Goal: Task Accomplishment & Management: Manage account settings

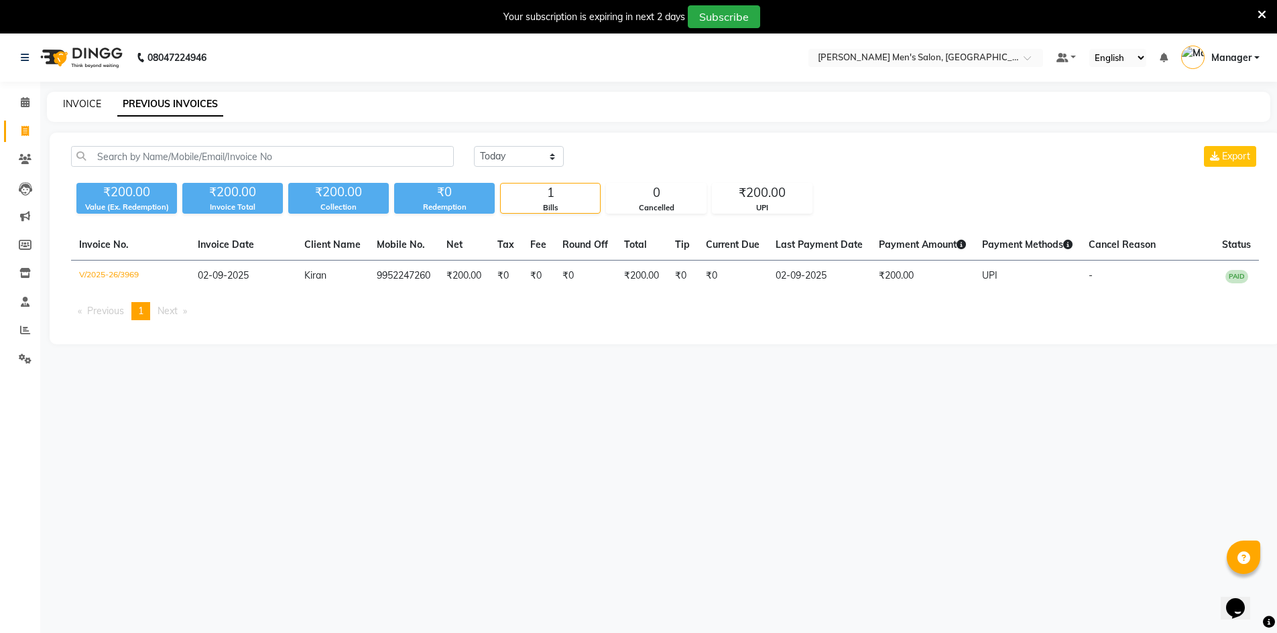
click at [84, 107] on link "INVOICE" at bounding box center [82, 104] width 38 height 12
select select "6913"
select select "service"
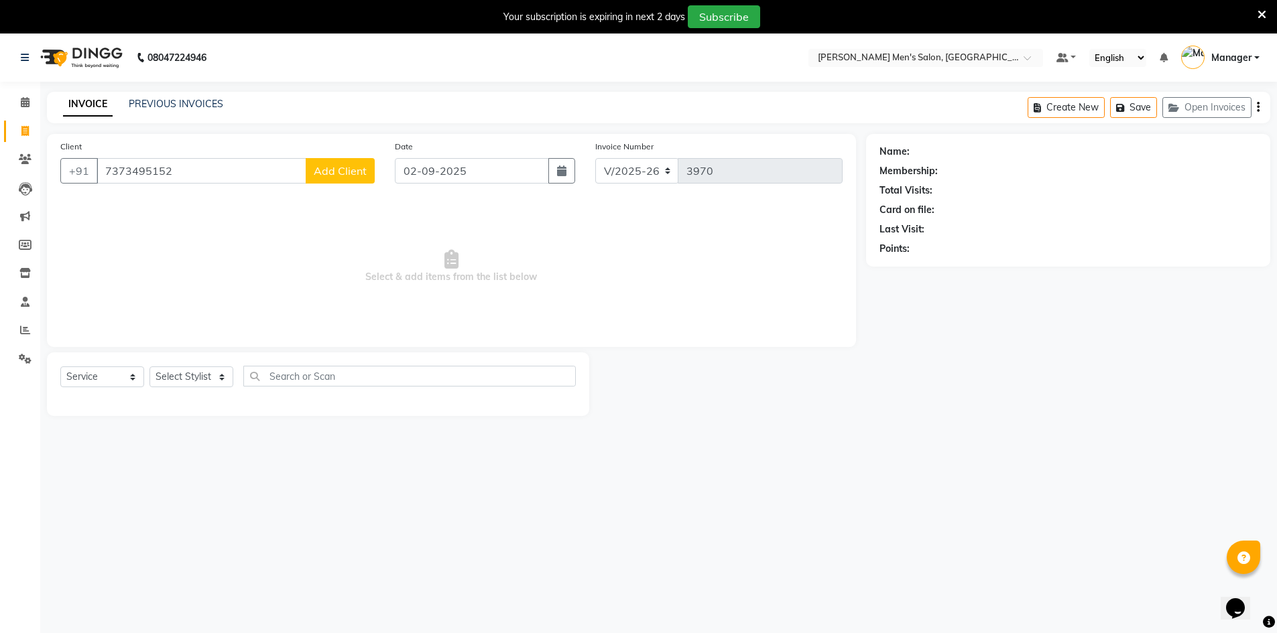
type input "7373495152"
click at [346, 171] on span "Add Client" at bounding box center [340, 170] width 53 height 13
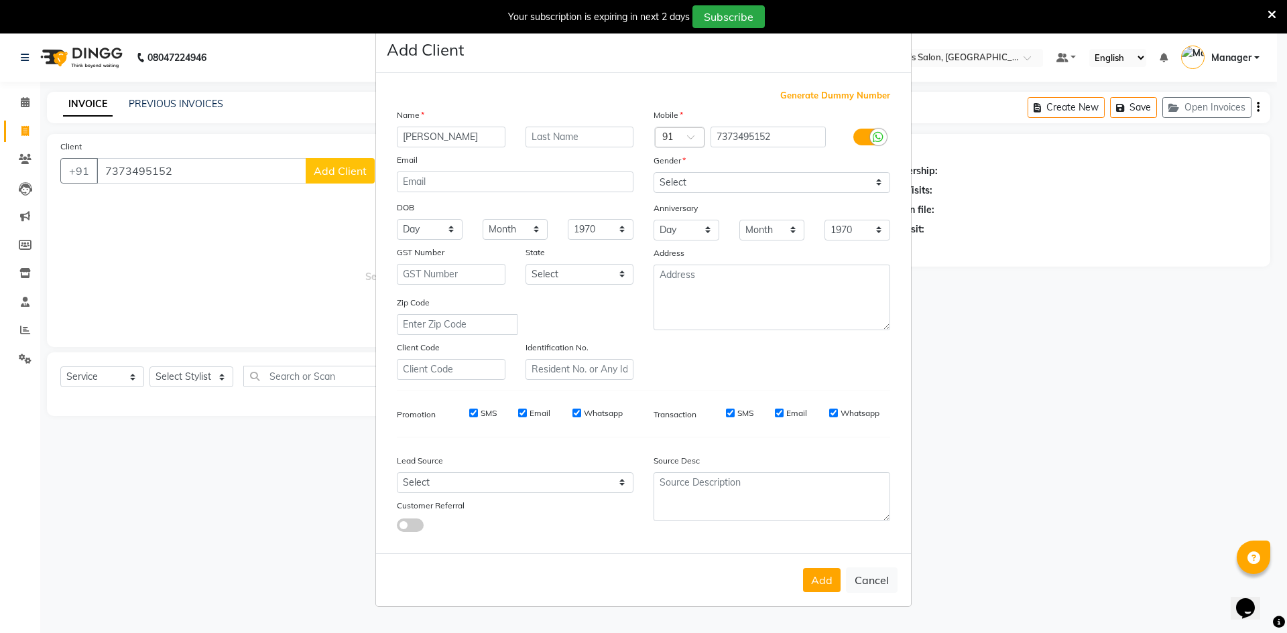
type input "[PERSON_NAME]"
drag, startPoint x: 701, startPoint y: 174, endPoint x: 705, endPoint y: 192, distance: 17.9
click at [701, 174] on select "Select [DEMOGRAPHIC_DATA] [DEMOGRAPHIC_DATA] Other Prefer Not To Say" at bounding box center [771, 182] width 237 height 21
select select "[DEMOGRAPHIC_DATA]"
click at [653, 172] on select "Select [DEMOGRAPHIC_DATA] [DEMOGRAPHIC_DATA] Other Prefer Not To Say" at bounding box center [771, 182] width 237 height 21
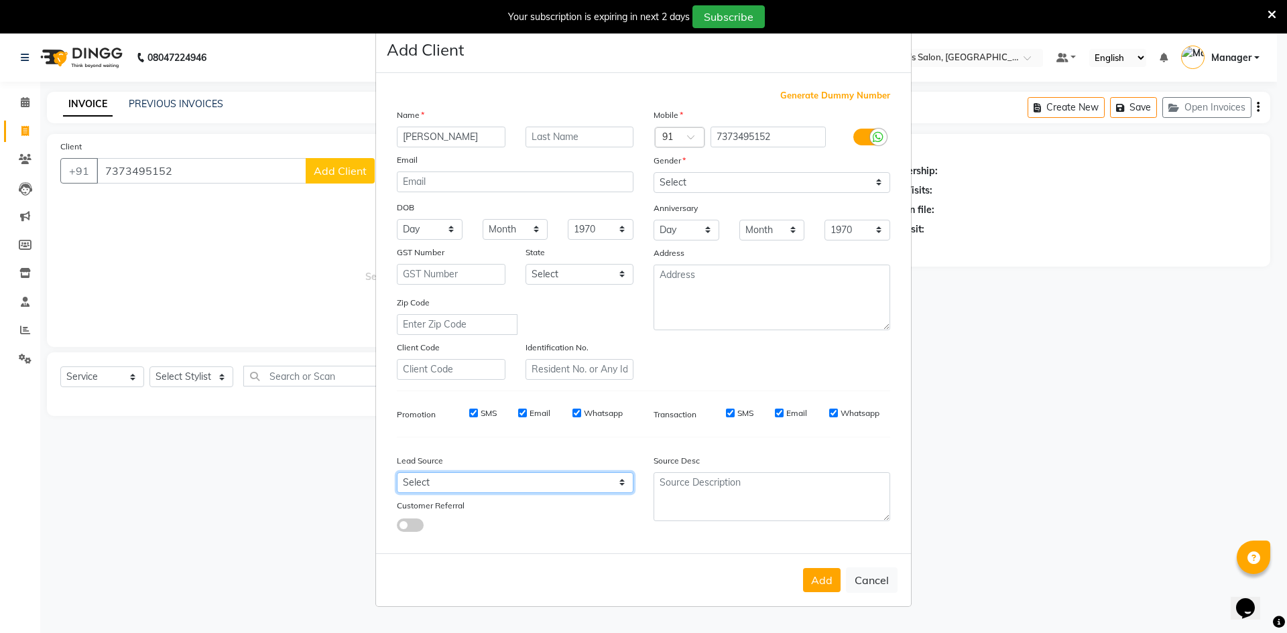
click at [534, 483] on select "Select Walk-in Referral Internet Friend Word of Mouth Advertisement Facebook Ju…" at bounding box center [515, 482] width 237 height 21
select select "48262"
click at [397, 472] on select "Select Walk-in Referral Internet Friend Word of Mouth Advertisement Facebook Ju…" at bounding box center [515, 482] width 237 height 21
click at [812, 588] on button "Add" at bounding box center [822, 580] width 38 height 24
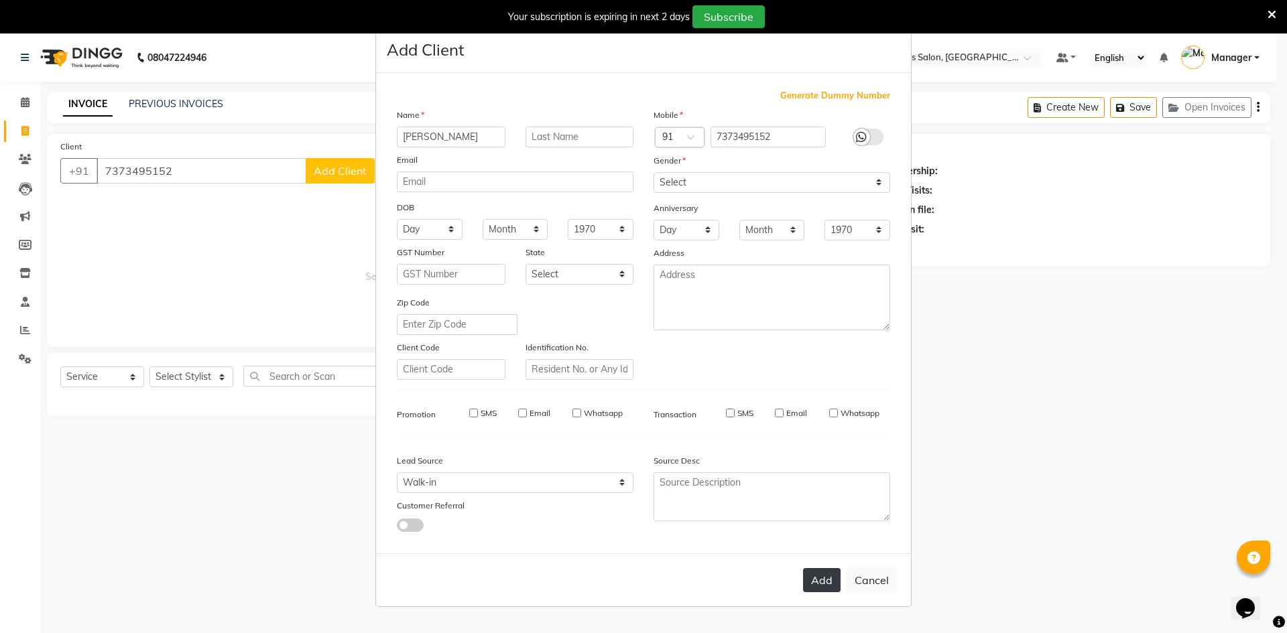
select select
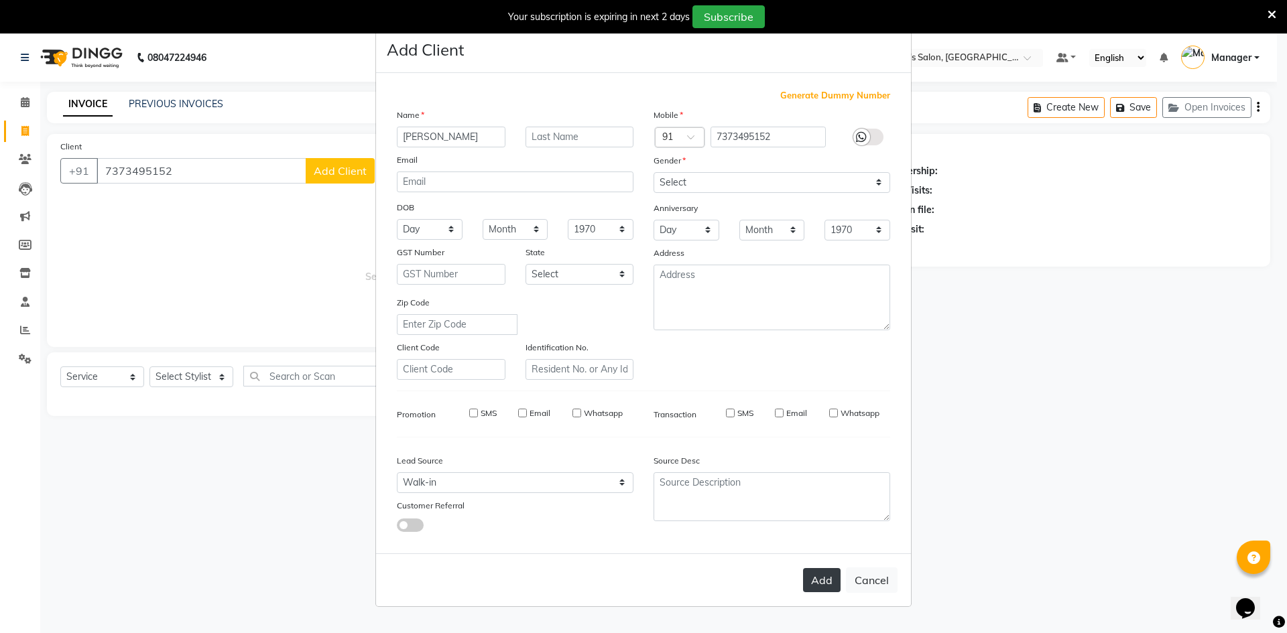
select select
checkbox input "false"
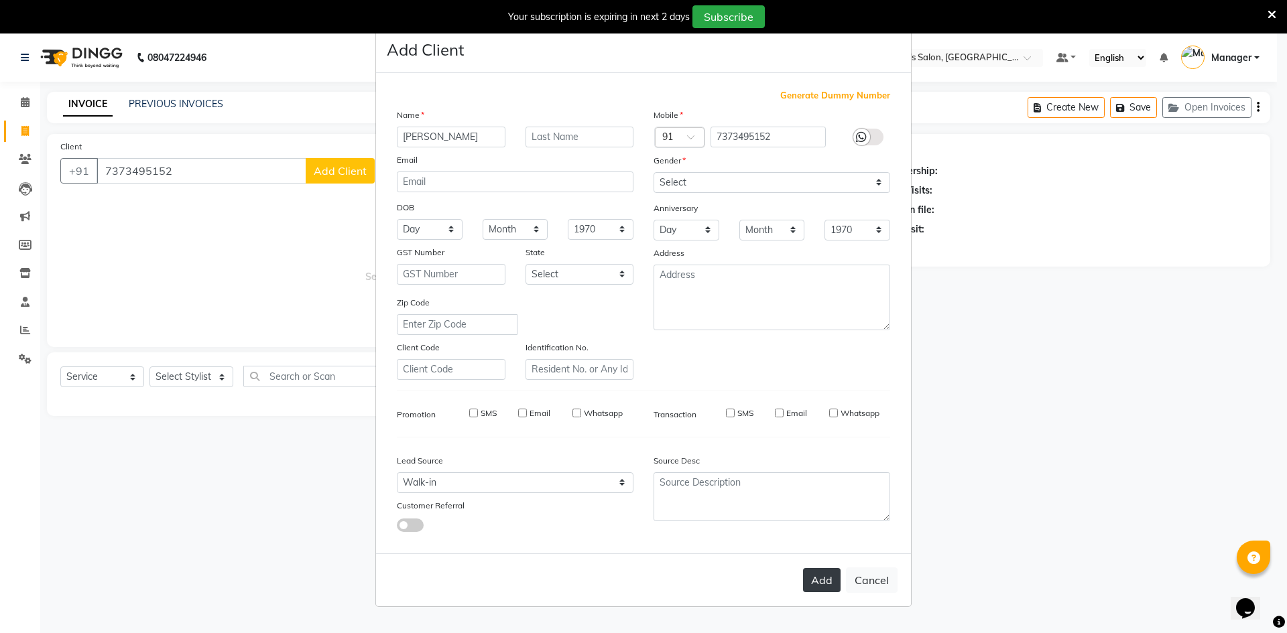
checkbox input "false"
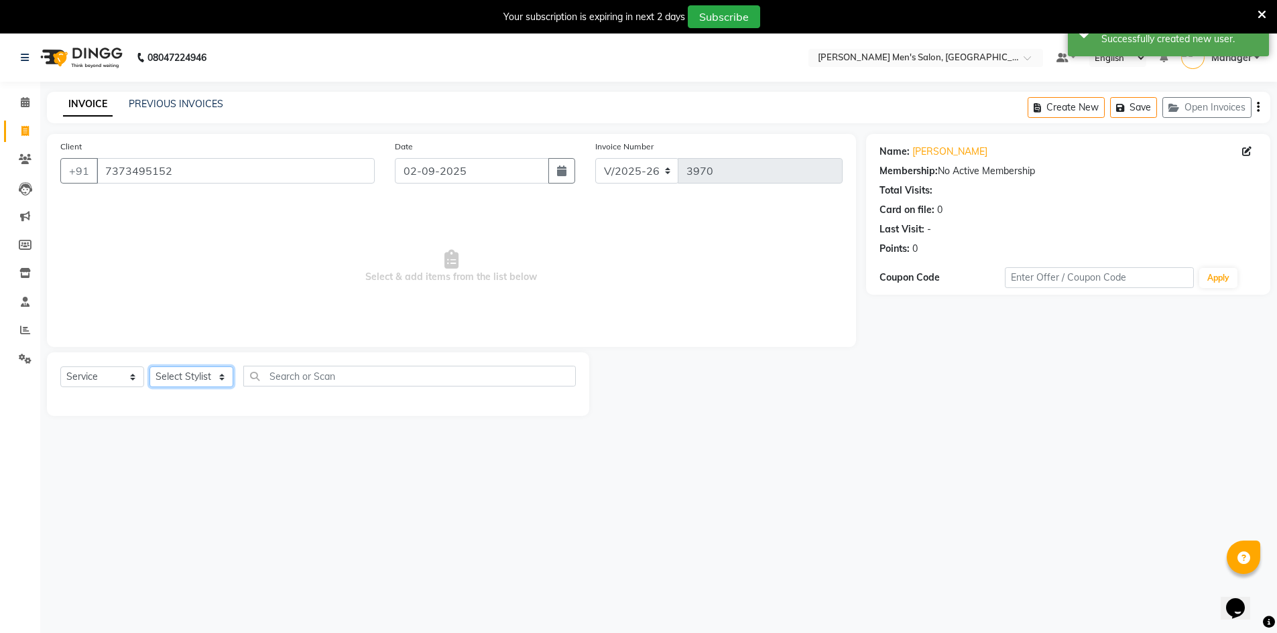
click at [186, 385] on select "Select Stylist [PERSON_NAME] Manager [PERSON_NAME] [PERSON_NAME]" at bounding box center [191, 377] width 84 height 21
select select "70201"
click at [149, 367] on select "Select Stylist [PERSON_NAME] Manager [PERSON_NAME] [PERSON_NAME]" at bounding box center [191, 377] width 84 height 21
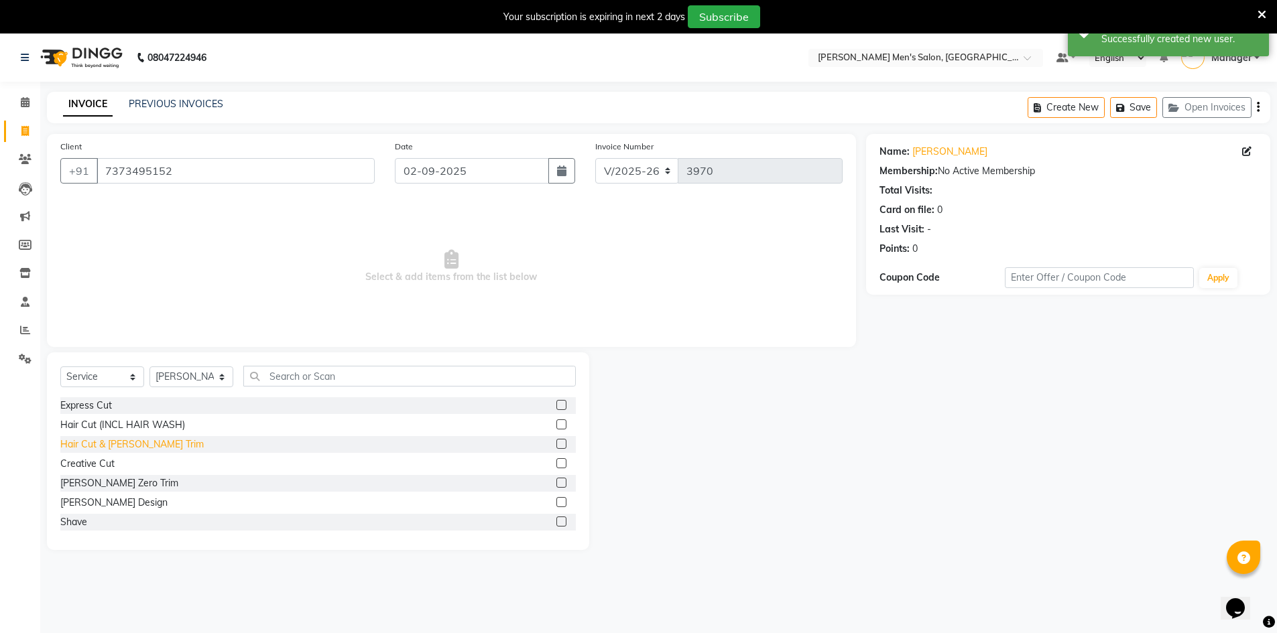
click at [114, 443] on div "Hair Cut & [PERSON_NAME] Trim" at bounding box center [131, 445] width 143 height 14
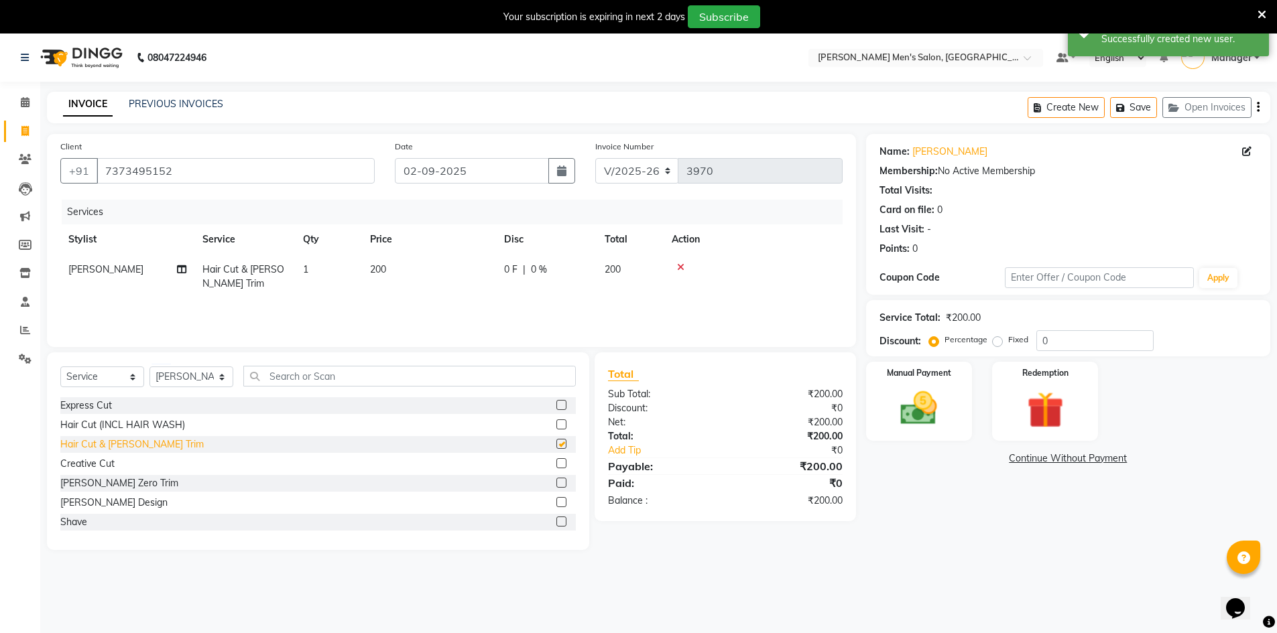
checkbox input "false"
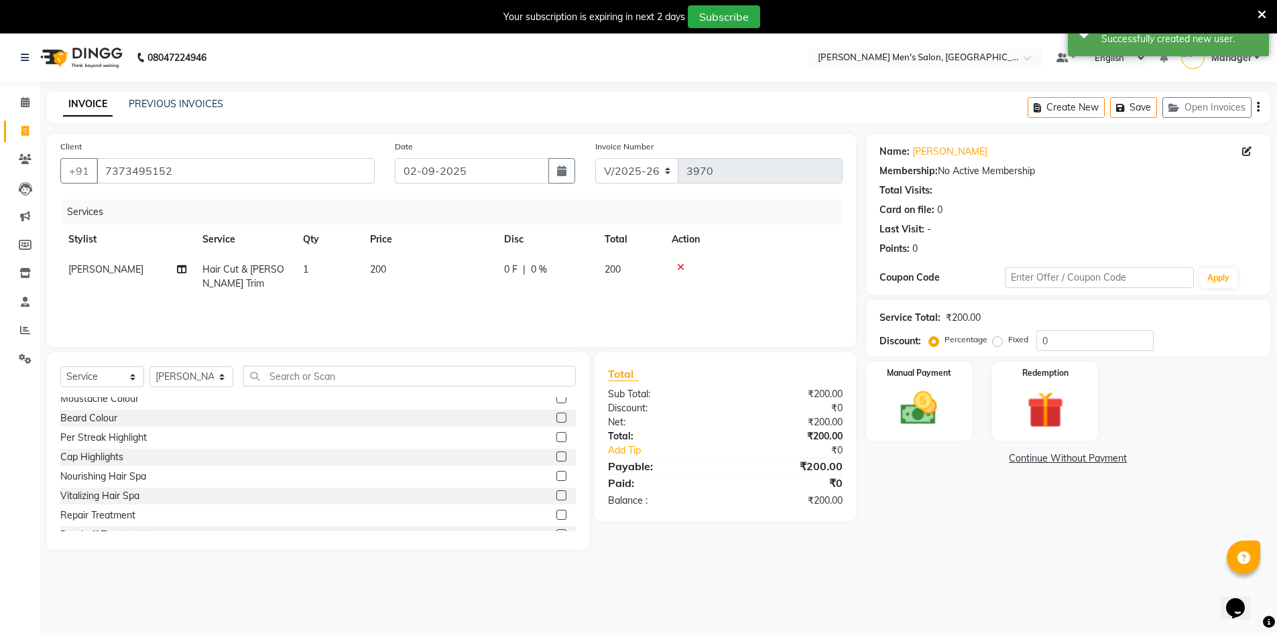
scroll to position [201, 0]
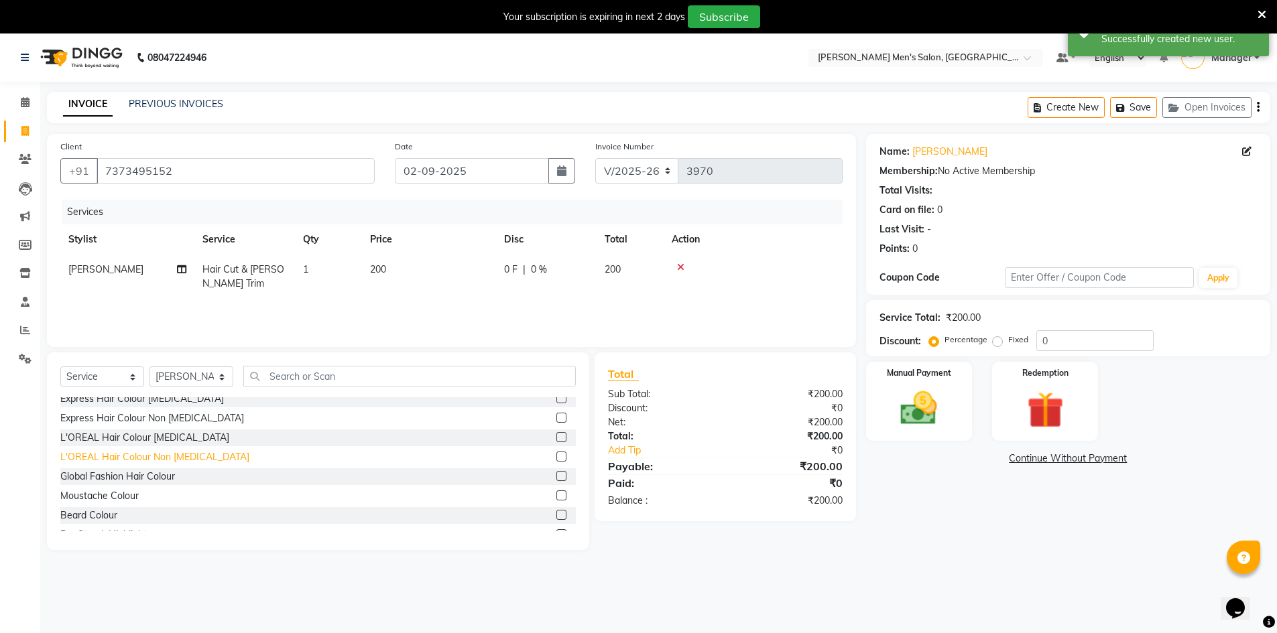
click at [128, 457] on div "L'OREAL Hair Colour Non [MEDICAL_DATA]" at bounding box center [154, 457] width 189 height 14
checkbox input "false"
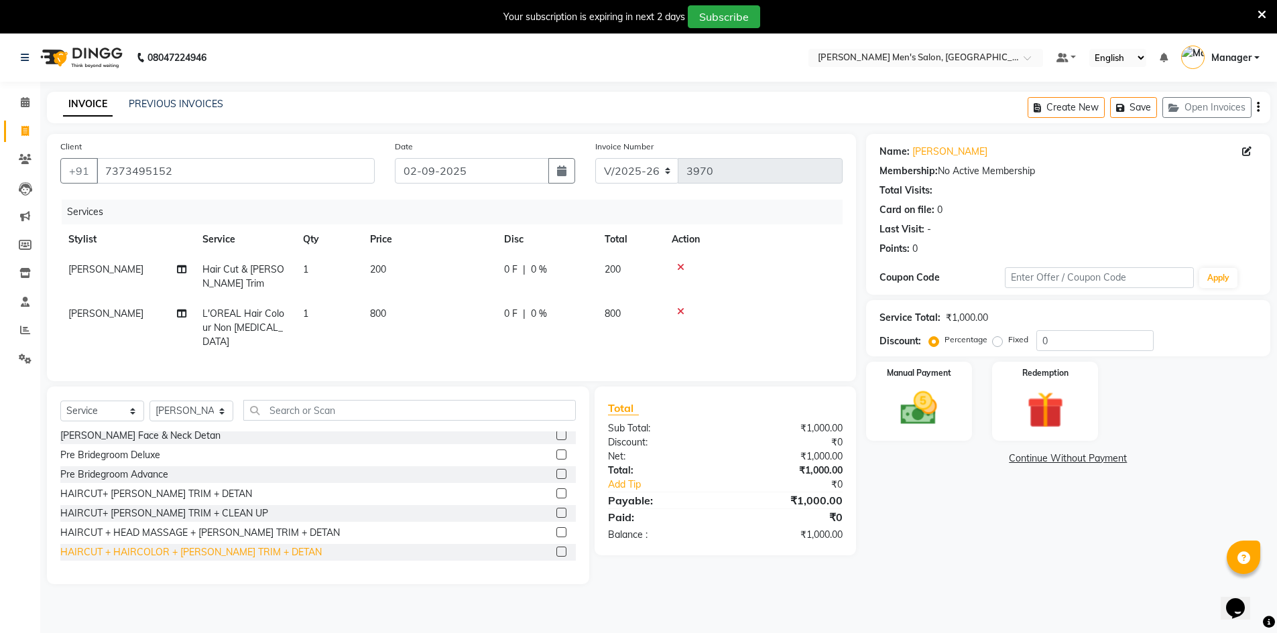
scroll to position [753, 0]
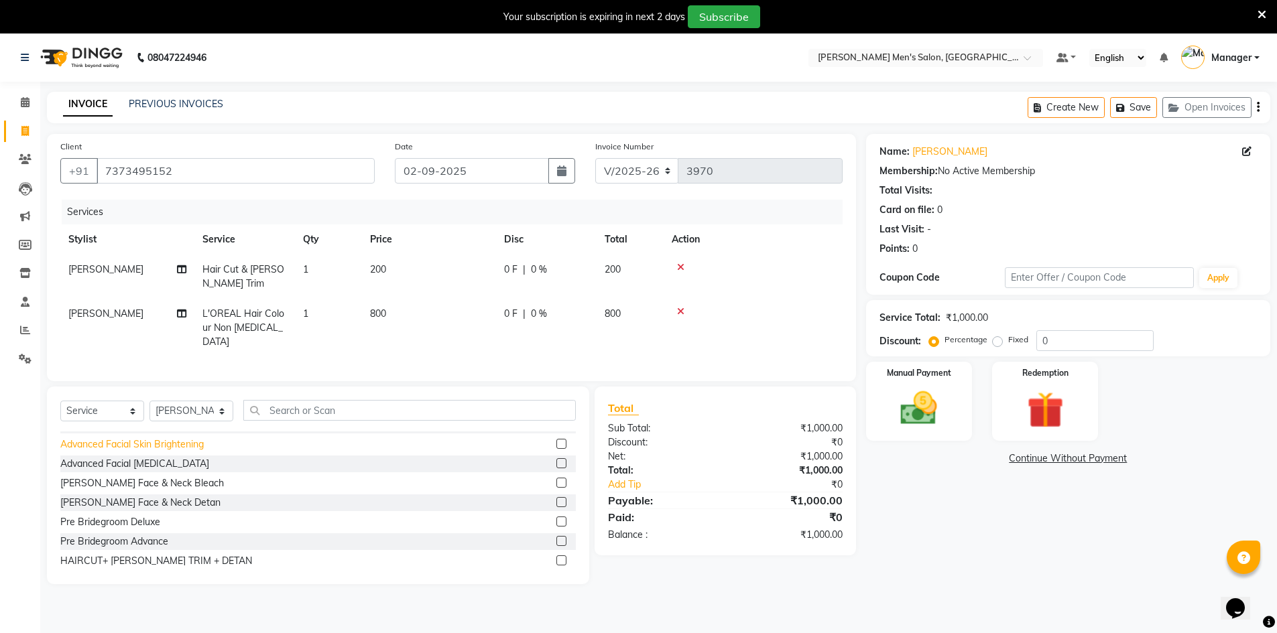
click at [165, 443] on div "Advanced Facial Skin Brightening" at bounding box center [131, 445] width 143 height 14
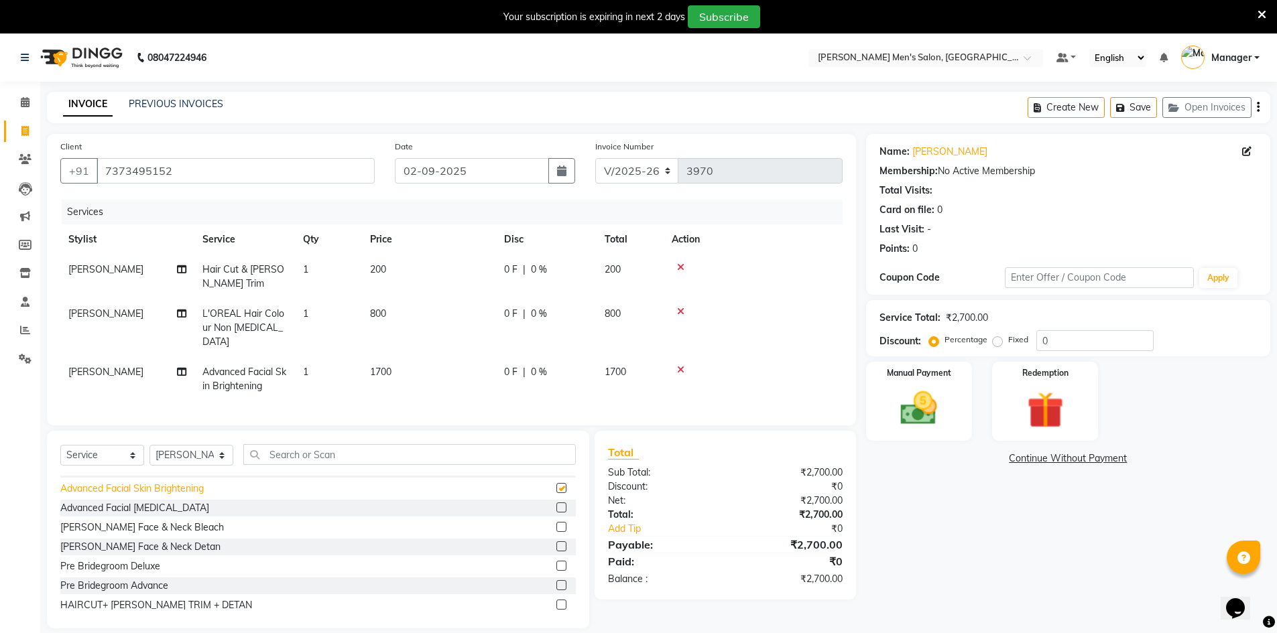
checkbox input "false"
click at [927, 397] on img at bounding box center [919, 409] width 62 height 44
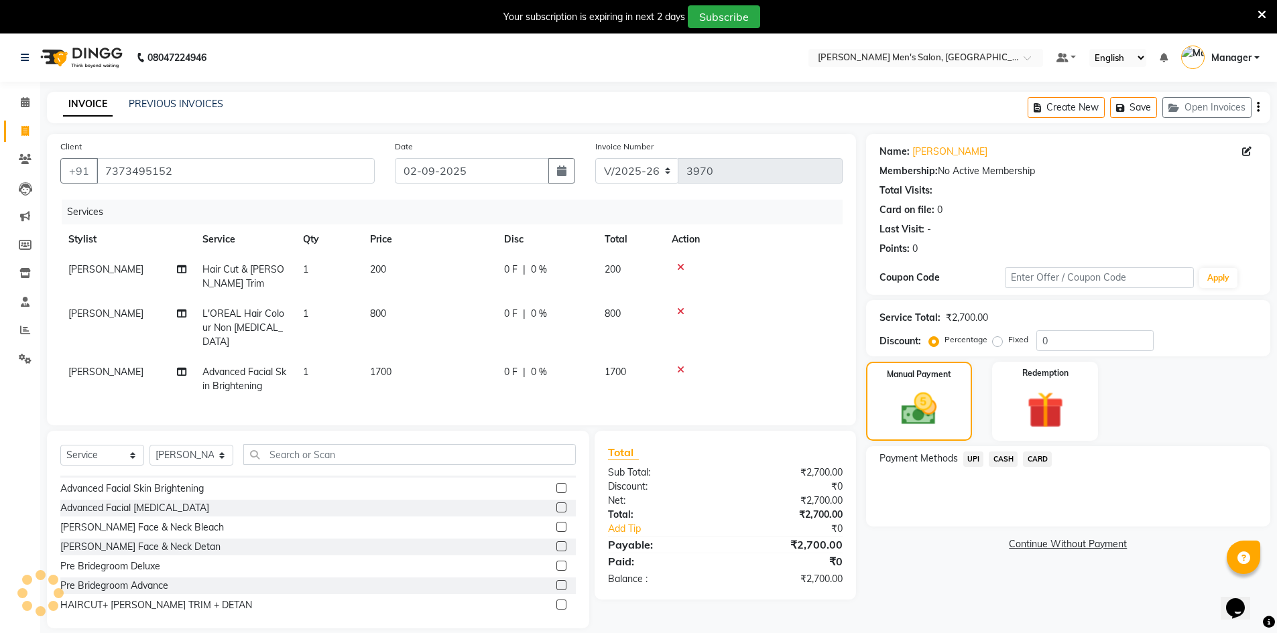
click at [977, 457] on span "UPI" at bounding box center [973, 459] width 21 height 15
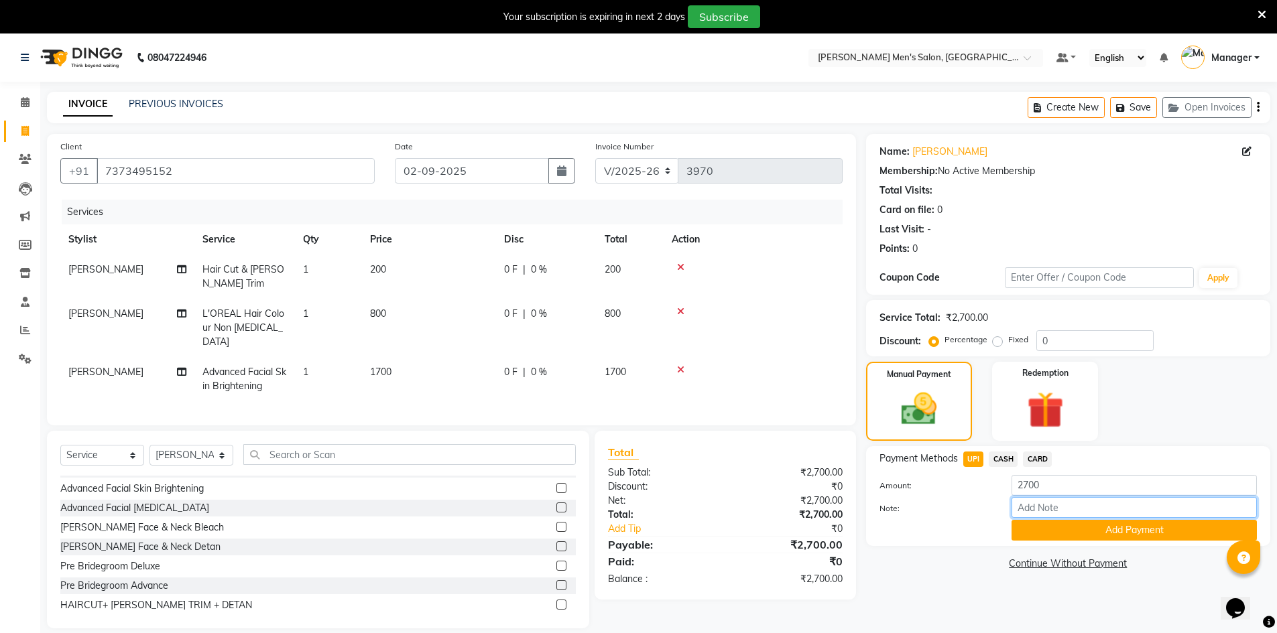
click at [1023, 515] on input "Note:" at bounding box center [1133, 507] width 245 height 21
click at [1023, 526] on button "Add Payment" at bounding box center [1133, 530] width 245 height 21
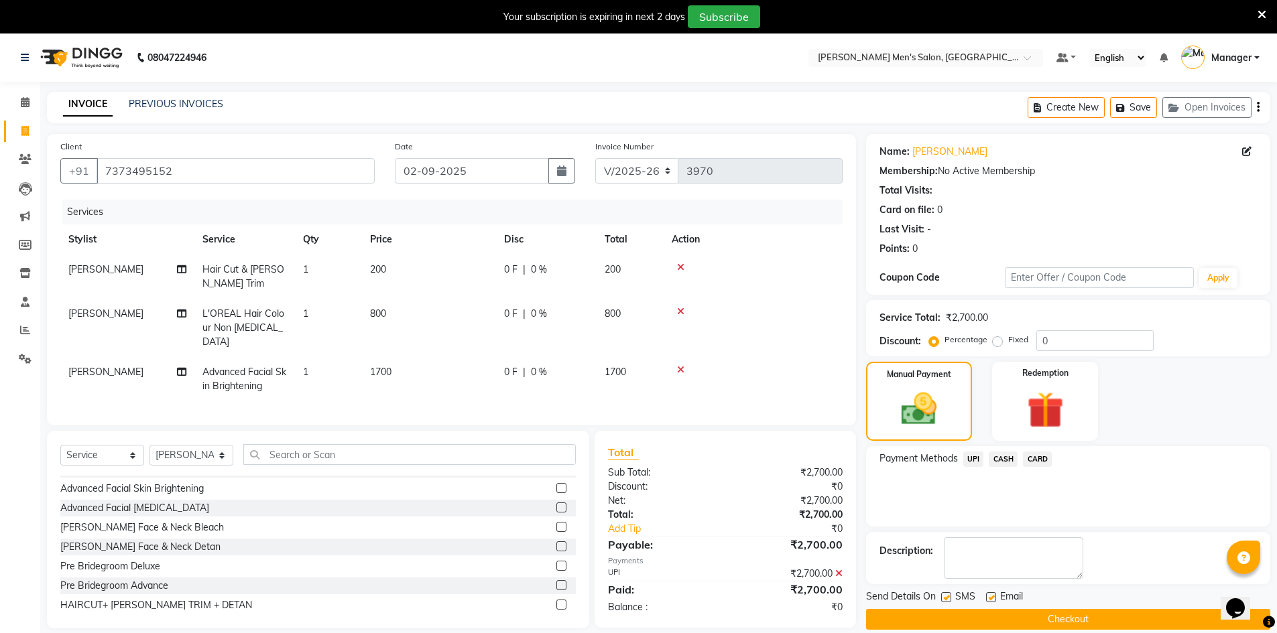
drag, startPoint x: 1035, startPoint y: 631, endPoint x: 1027, endPoint y: 614, distance: 19.2
click at [1029, 617] on main "INVOICE PREVIOUS INVOICES Create New Save Open Invoices Client [PHONE_NUMBER] D…" at bounding box center [658, 371] width 1237 height 558
click at [1027, 614] on button "Checkout" at bounding box center [1068, 619] width 404 height 21
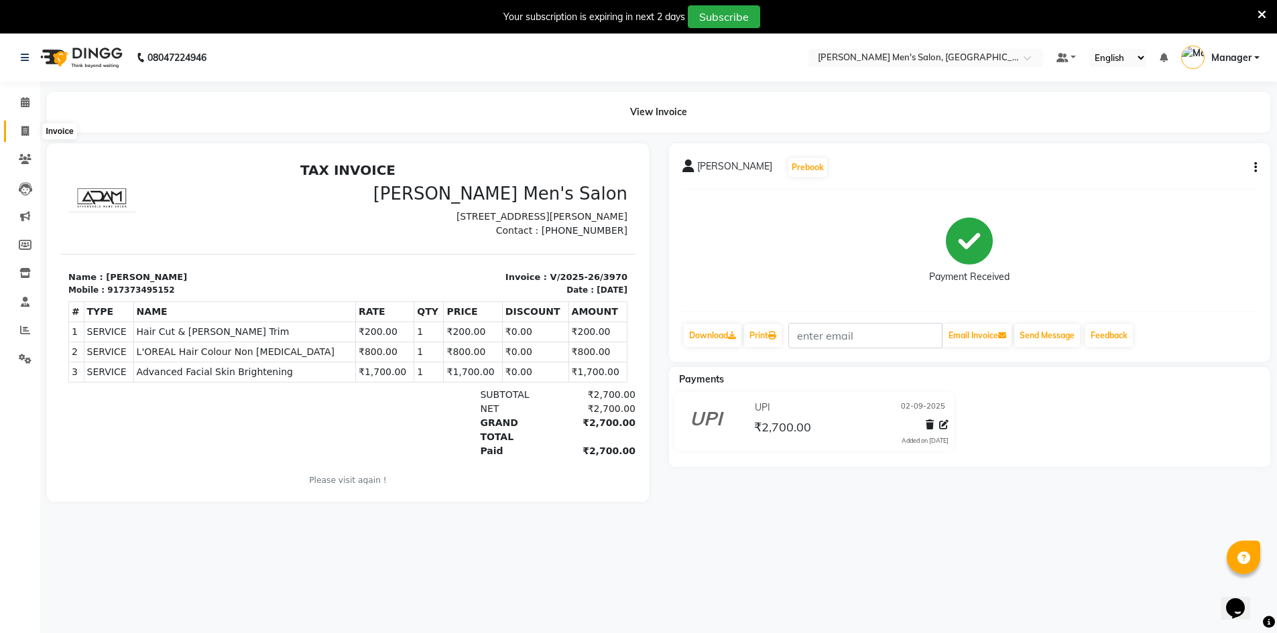
click at [25, 124] on span at bounding box center [24, 131] width 23 height 15
select select "6913"
select select "service"
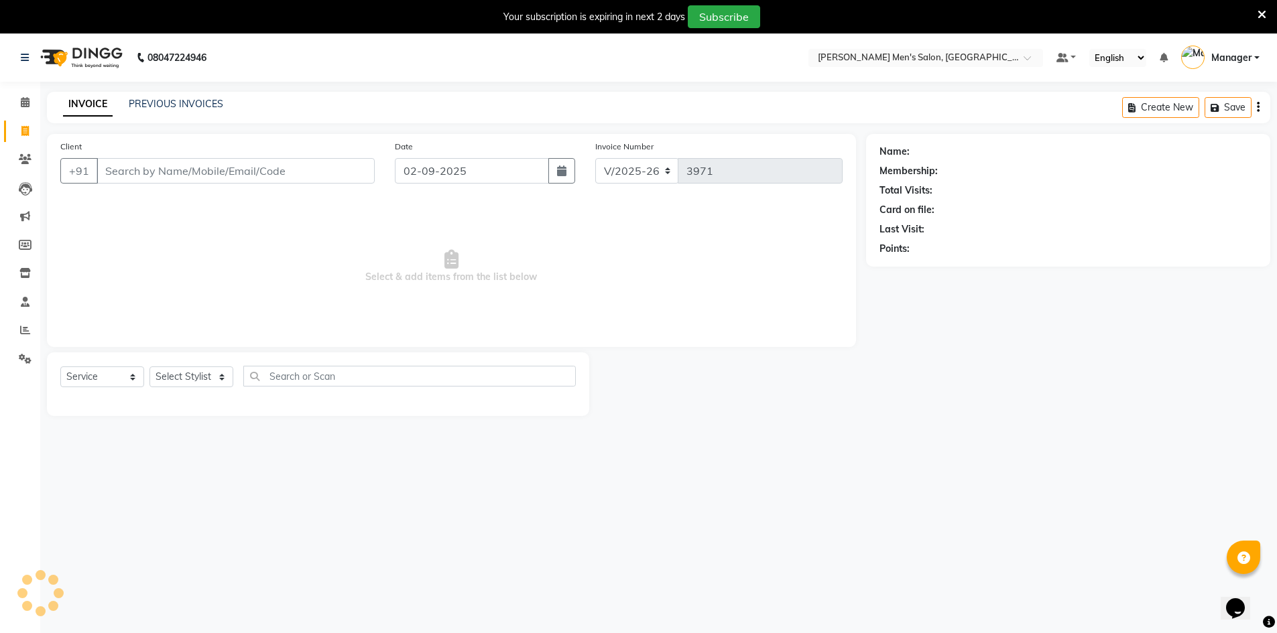
scroll to position [4, 0]
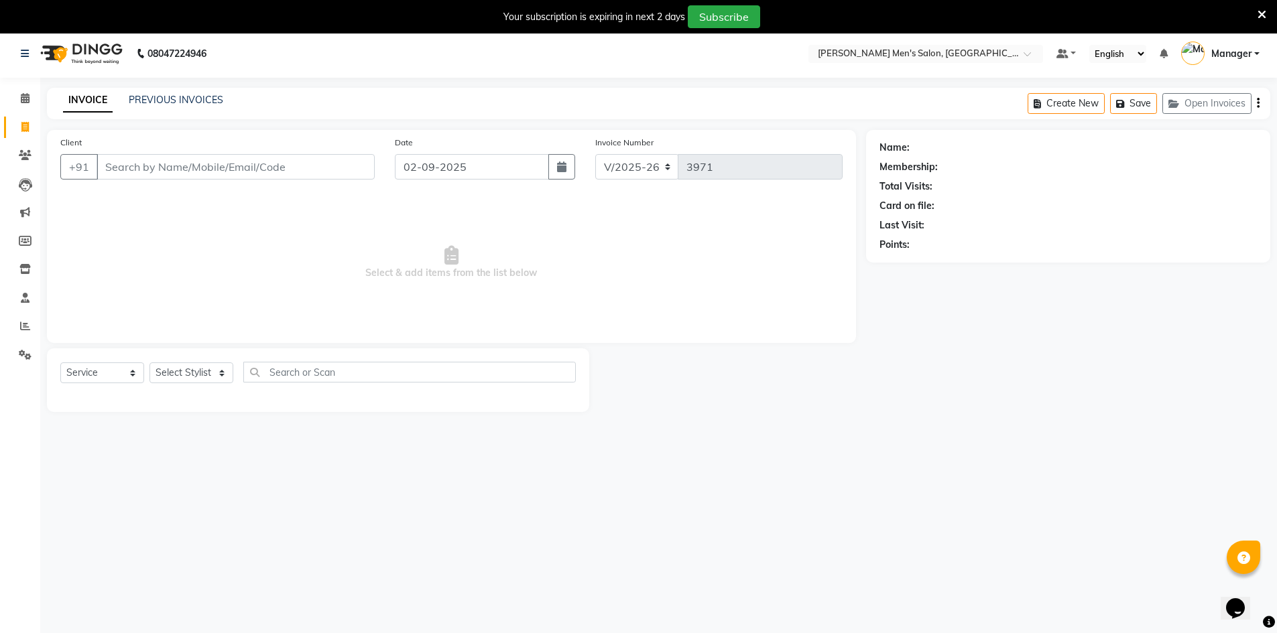
click at [170, 167] on input "Client" at bounding box center [236, 166] width 278 height 25
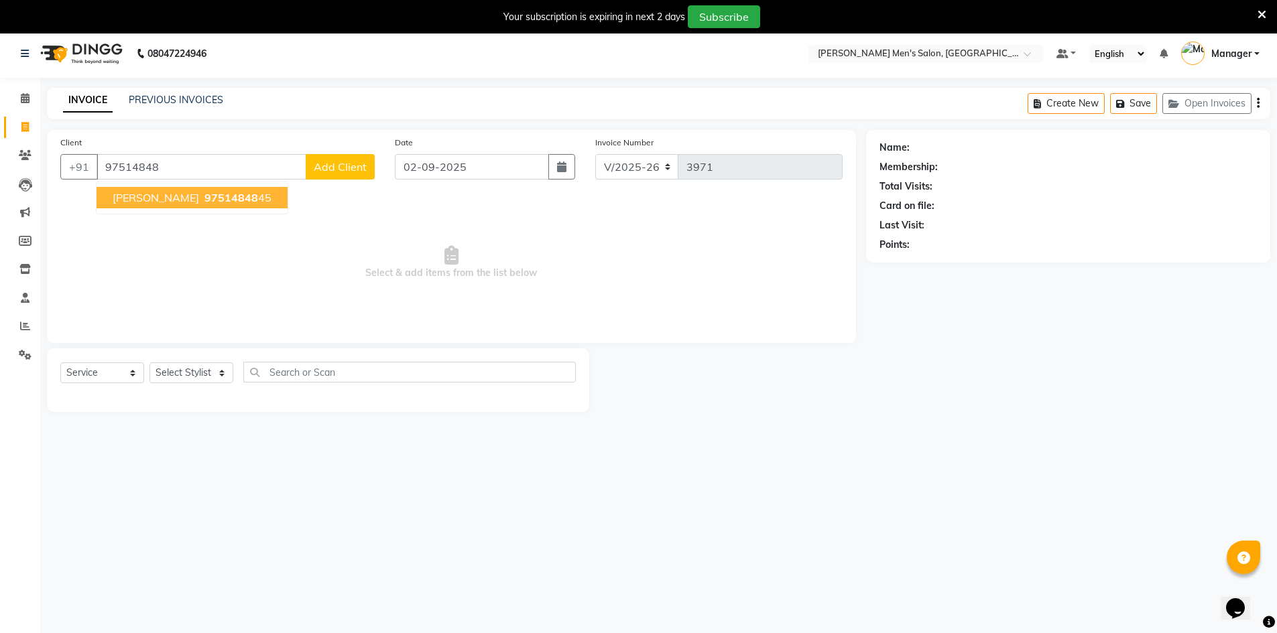
click at [204, 194] on span "97514848" at bounding box center [231, 197] width 54 height 13
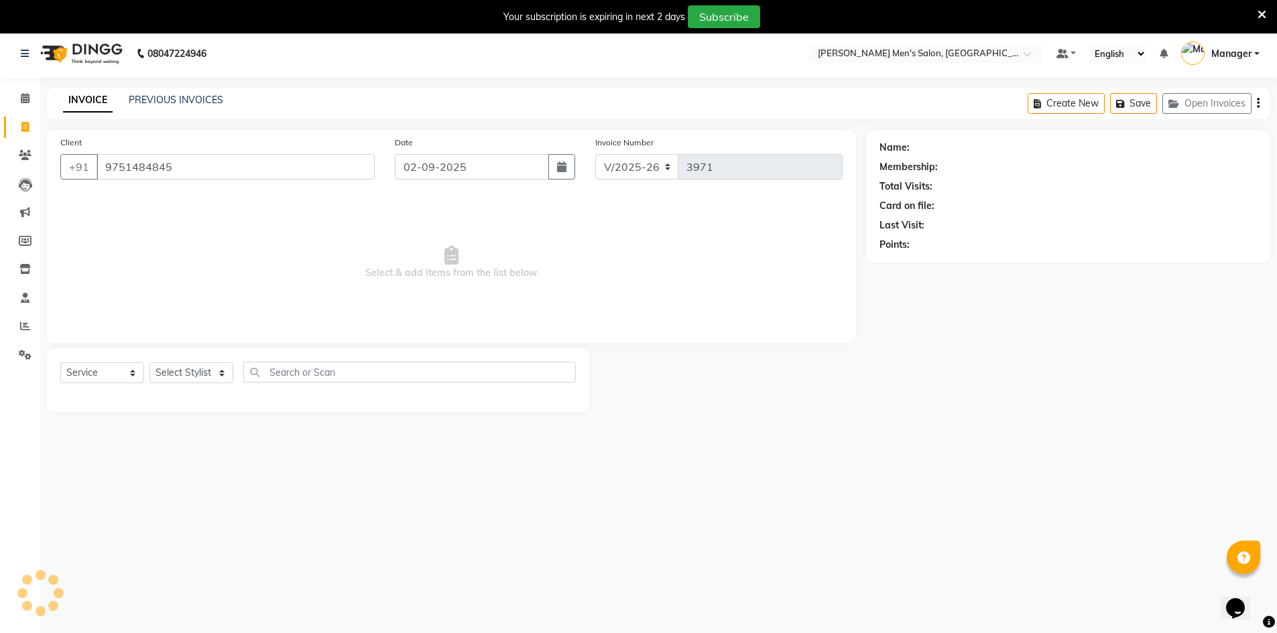
type input "9751484845"
click at [206, 374] on select "Select Stylist [PERSON_NAME] Manager [PERSON_NAME] [PERSON_NAME]" at bounding box center [191, 373] width 84 height 21
select select "70201"
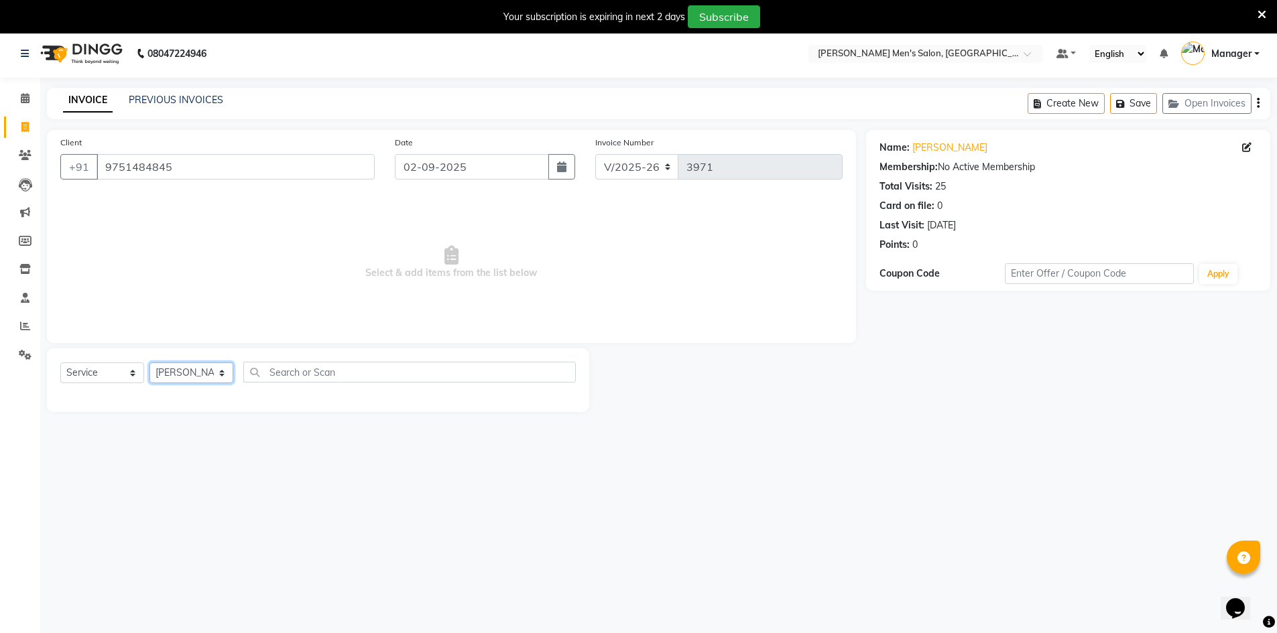
click at [149, 363] on select "Select Stylist [PERSON_NAME] Manager [PERSON_NAME] [PERSON_NAME]" at bounding box center [191, 373] width 84 height 21
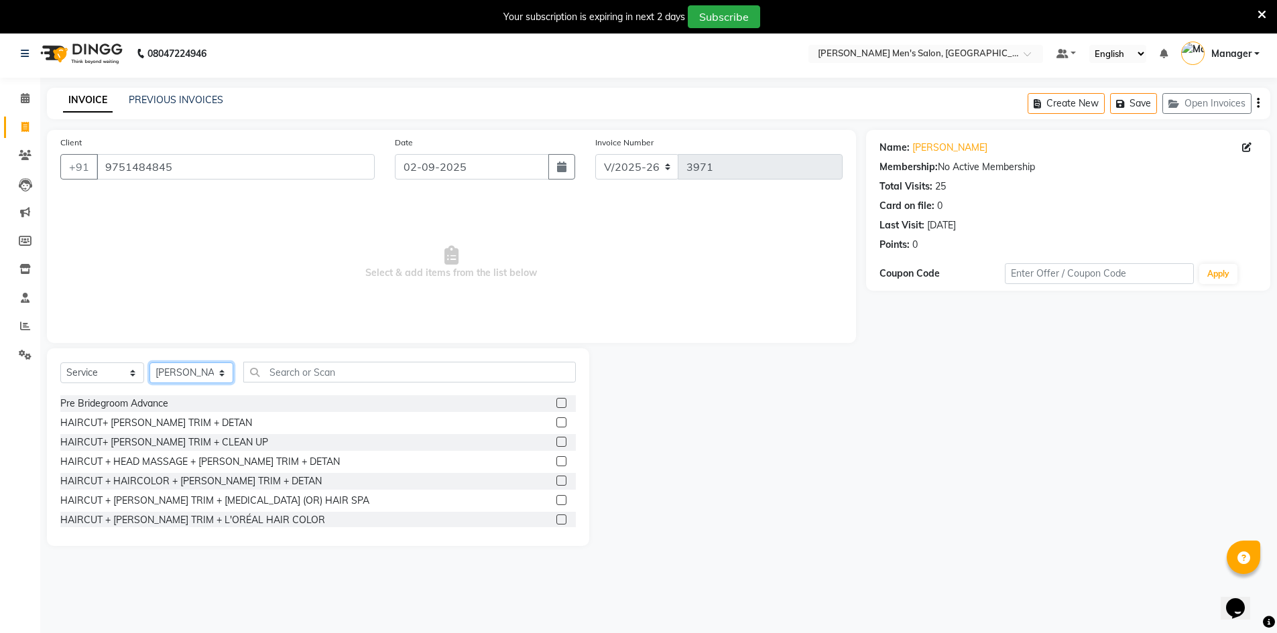
scroll to position [820, 0]
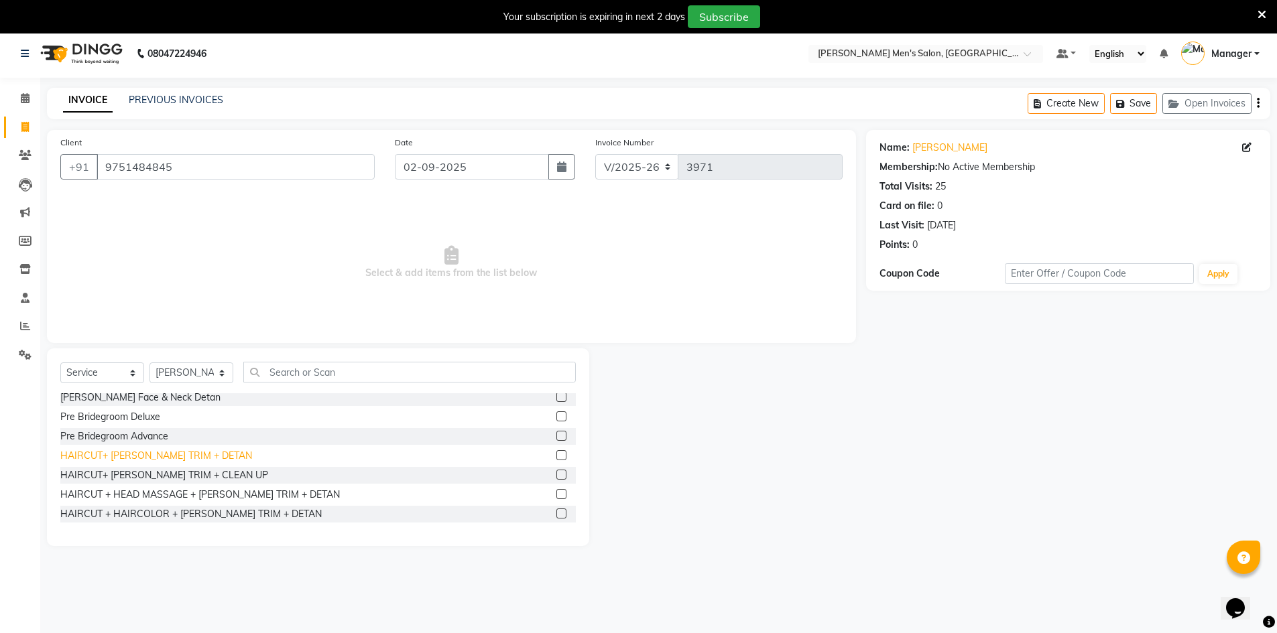
click at [163, 458] on div "HAIRCUT+ [PERSON_NAME] TRIM + DETAN" at bounding box center [156, 456] width 192 height 14
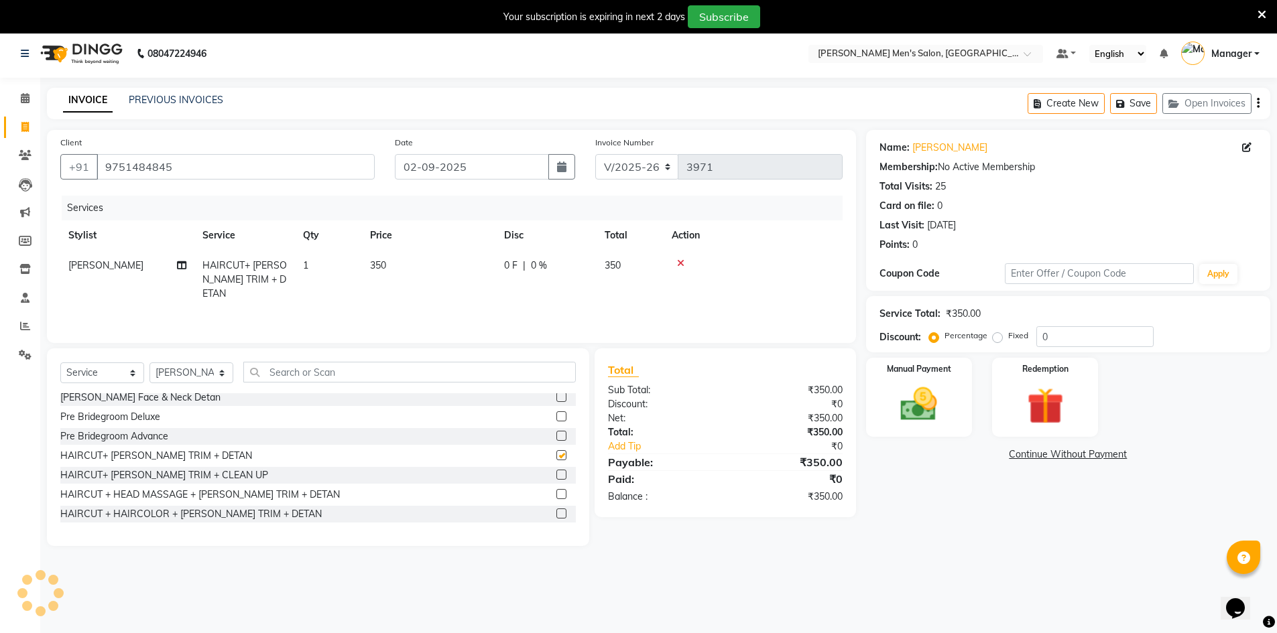
checkbox input "false"
click at [909, 387] on img at bounding box center [919, 405] width 62 height 44
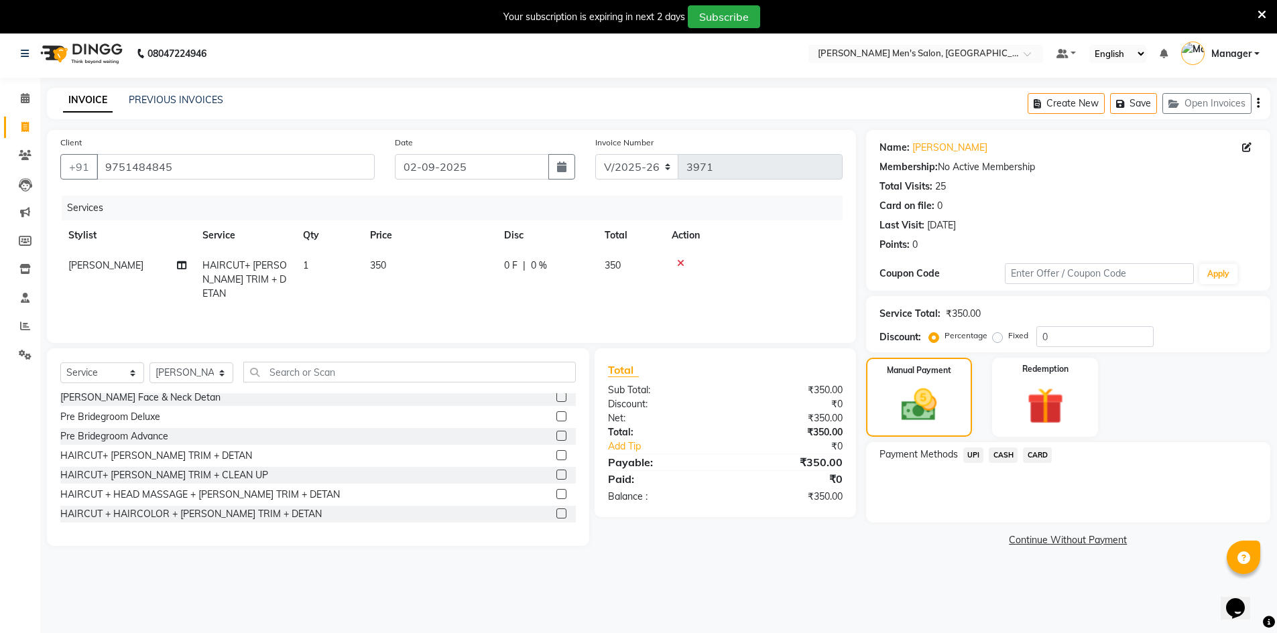
click at [976, 456] on span "UPI" at bounding box center [973, 455] width 21 height 15
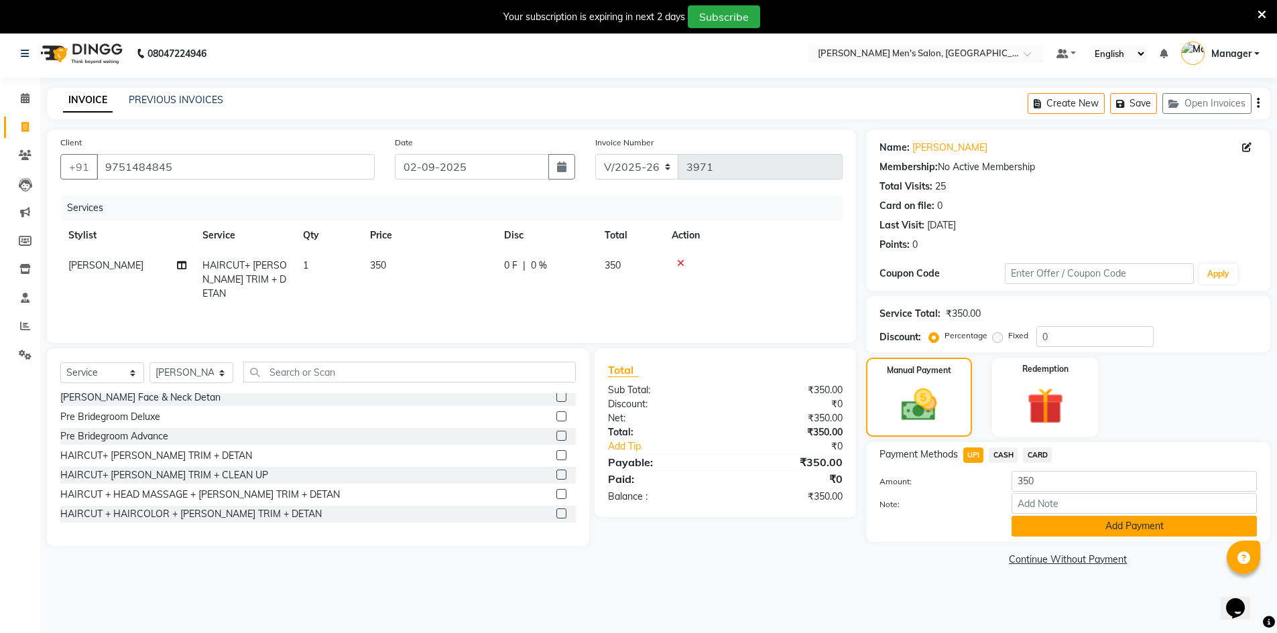
click at [1035, 516] on button "Add Payment" at bounding box center [1133, 526] width 245 height 21
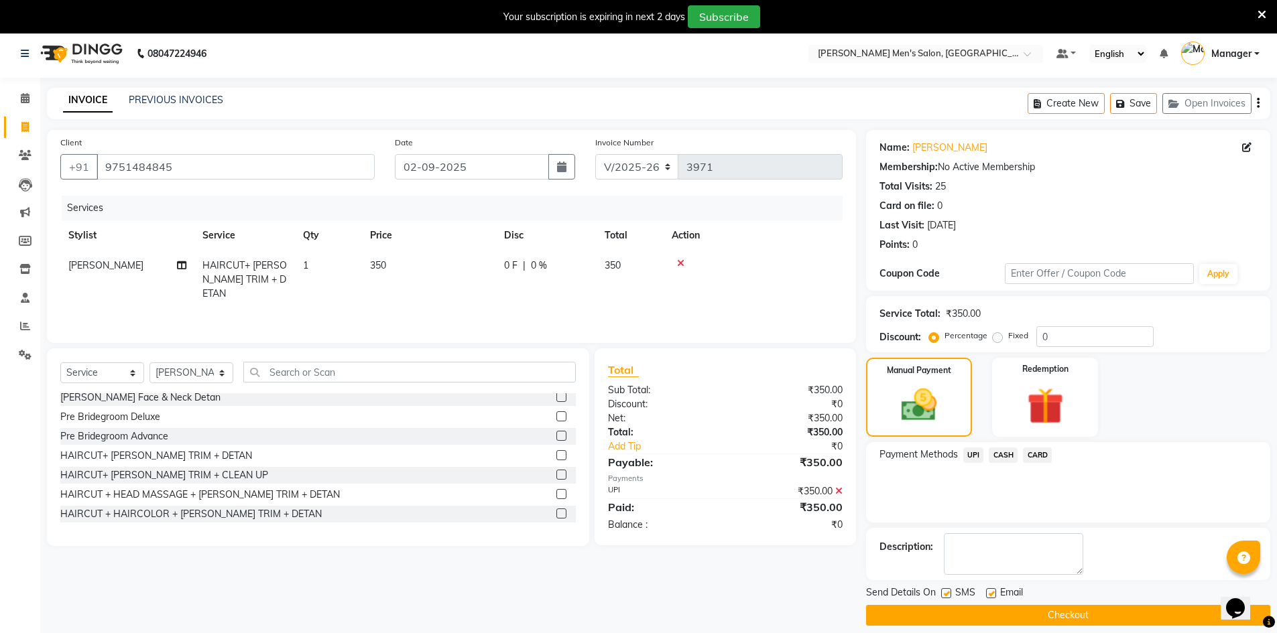
click at [1039, 609] on button "Checkout" at bounding box center [1068, 615] width 404 height 21
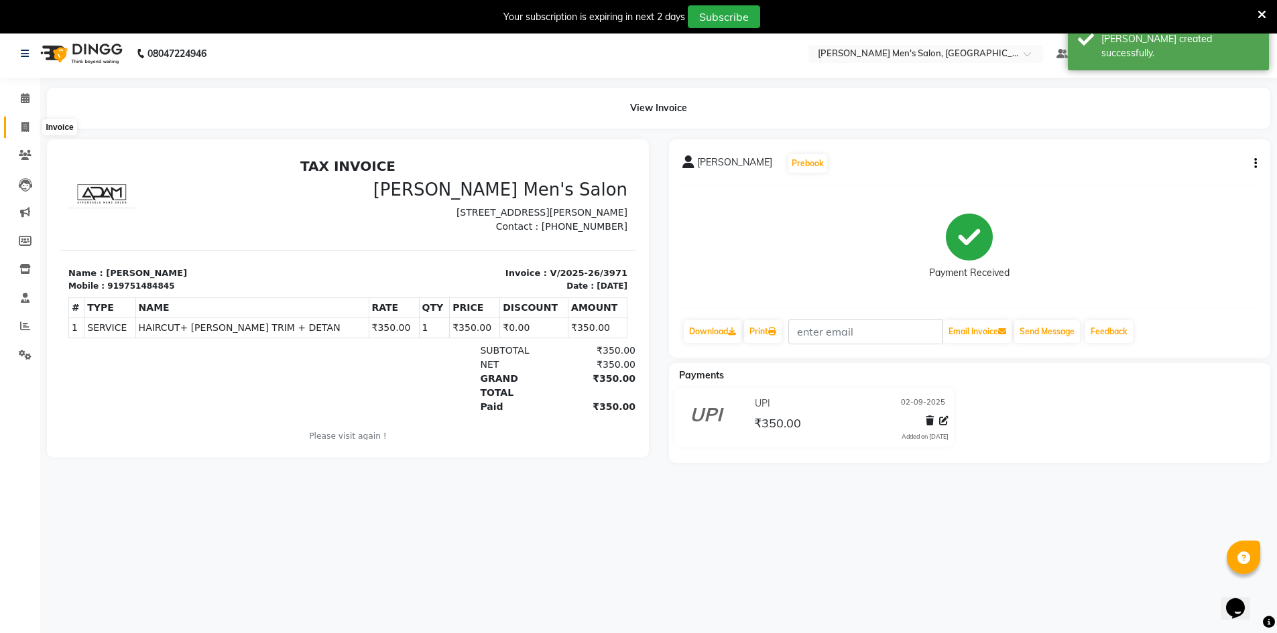
click at [24, 126] on icon at bounding box center [24, 127] width 7 height 10
select select "service"
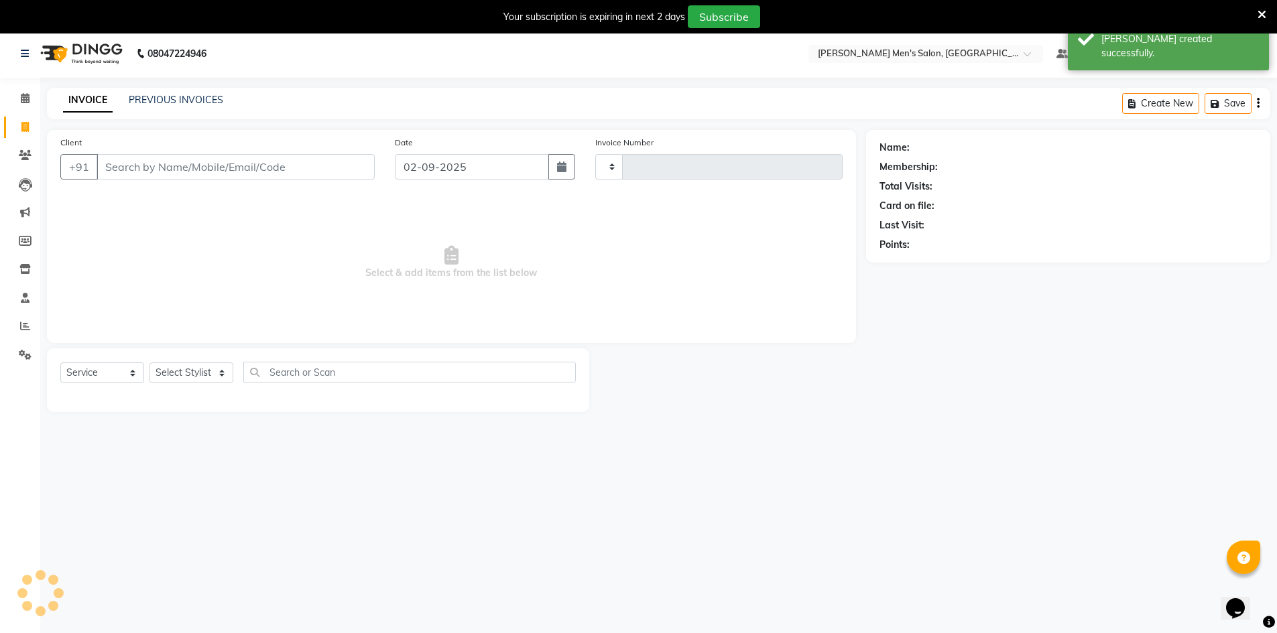
type input "3972"
select select "6913"
click at [171, 178] on input "Client" at bounding box center [236, 166] width 278 height 25
click at [151, 89] on div "INVOICE PREVIOUS INVOICES Create New Save Open Invoices" at bounding box center [658, 103] width 1223 height 31
click at [156, 92] on div "INVOICE PREVIOUS INVOICES Create New Save Open Invoices" at bounding box center [658, 103] width 1223 height 31
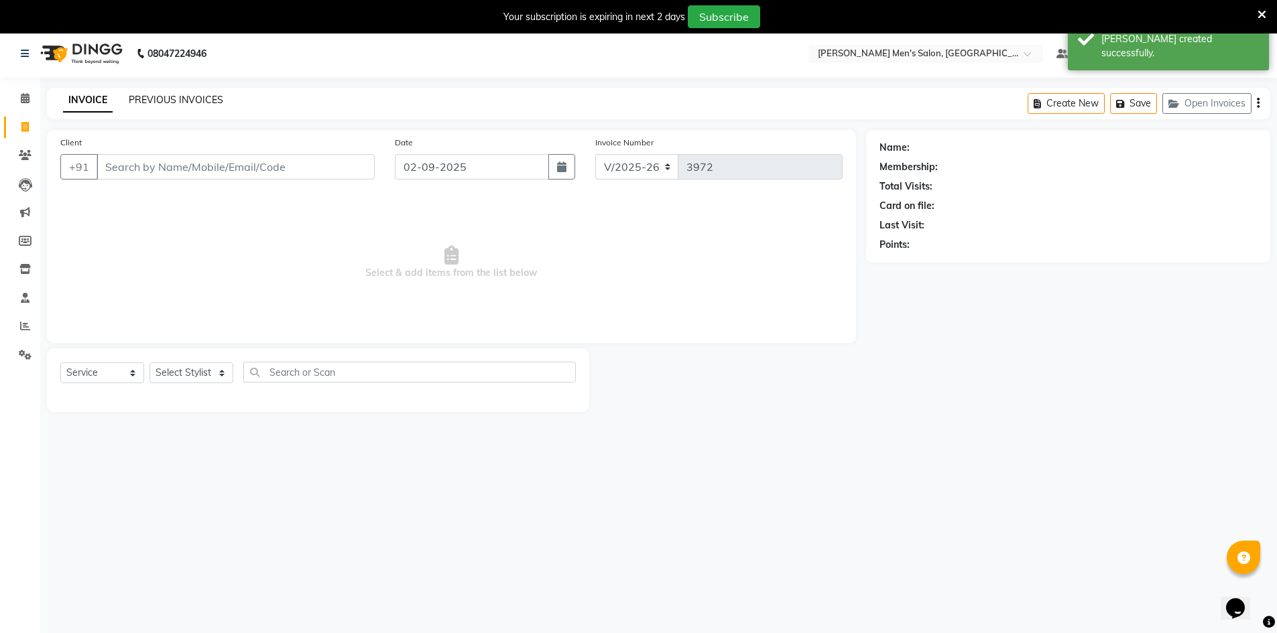
click at [161, 95] on link "PREVIOUS INVOICES" at bounding box center [176, 100] width 94 height 12
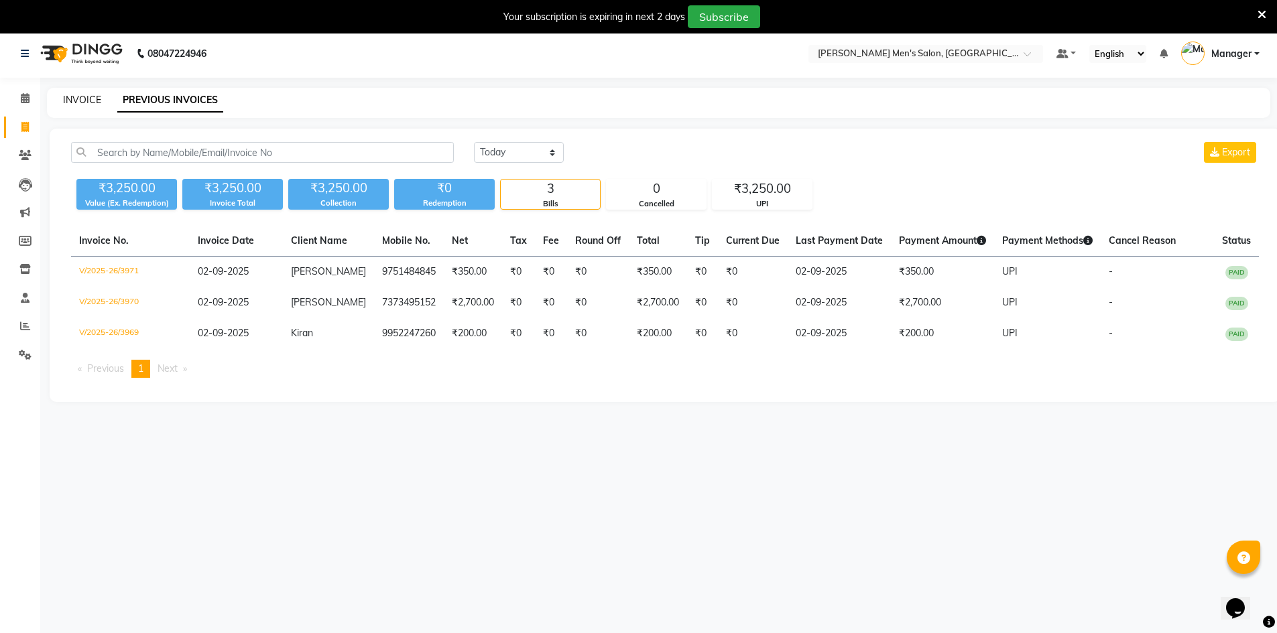
click at [74, 99] on link "INVOICE" at bounding box center [82, 100] width 38 height 12
select select "service"
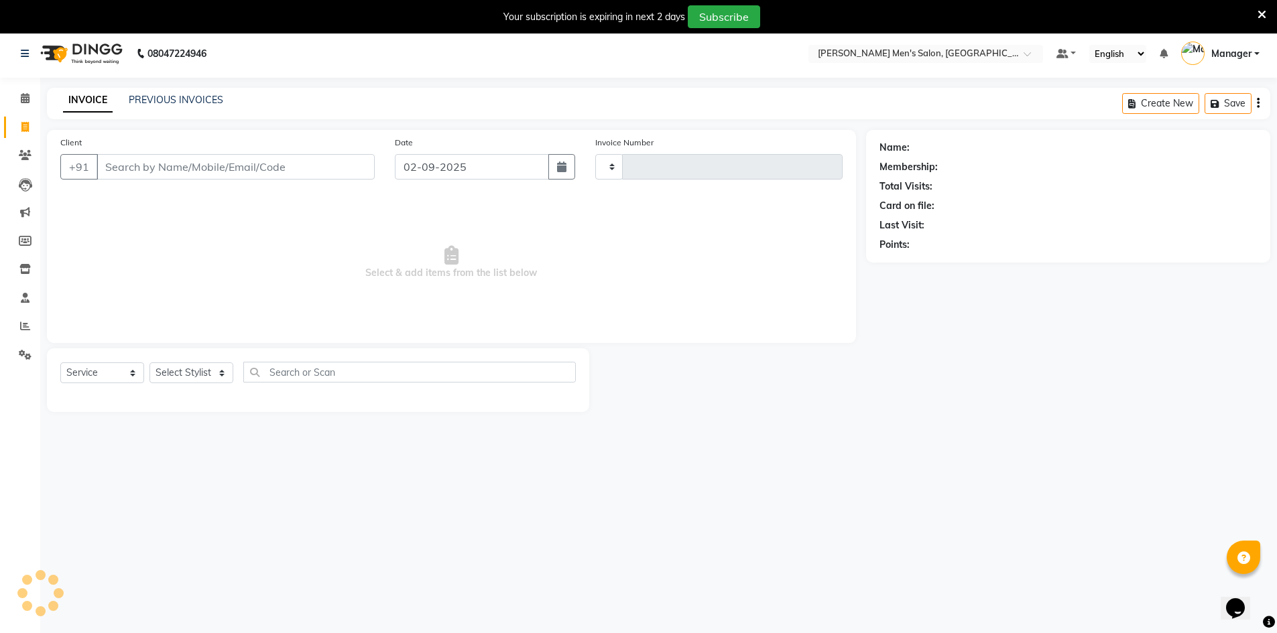
type input "3972"
select select "6913"
click at [21, 104] on span at bounding box center [24, 98] width 23 height 15
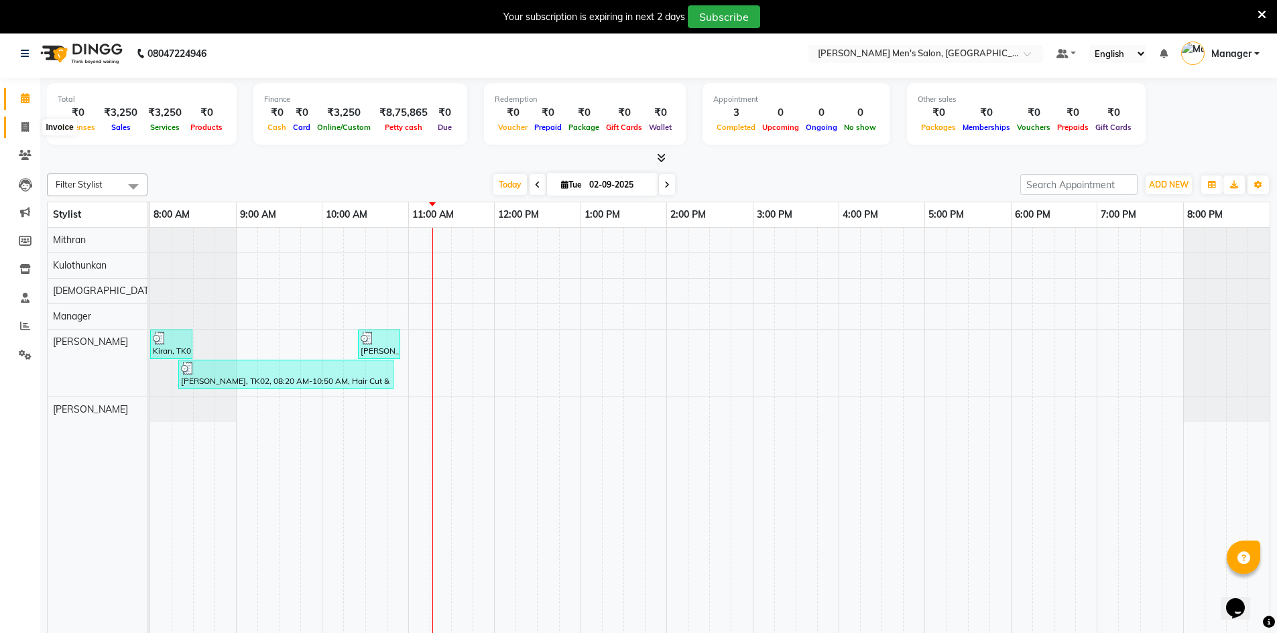
click at [14, 121] on span at bounding box center [24, 127] width 23 height 15
select select "6913"
select select "service"
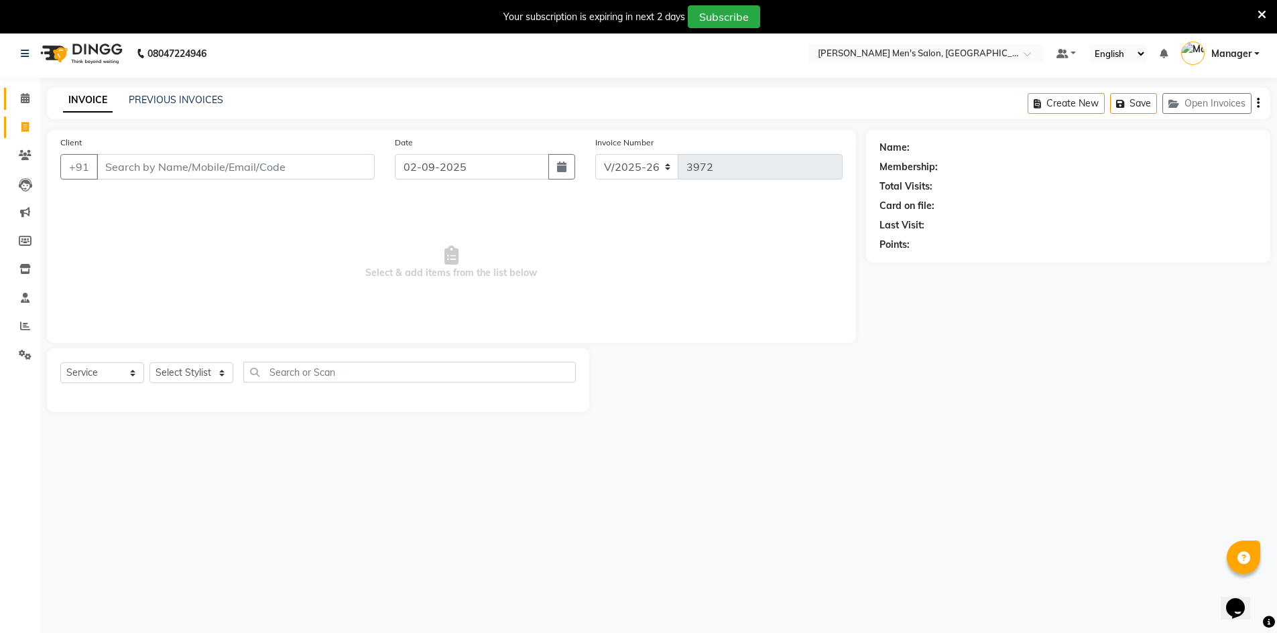
click at [15, 90] on link "Calendar" at bounding box center [20, 99] width 32 height 22
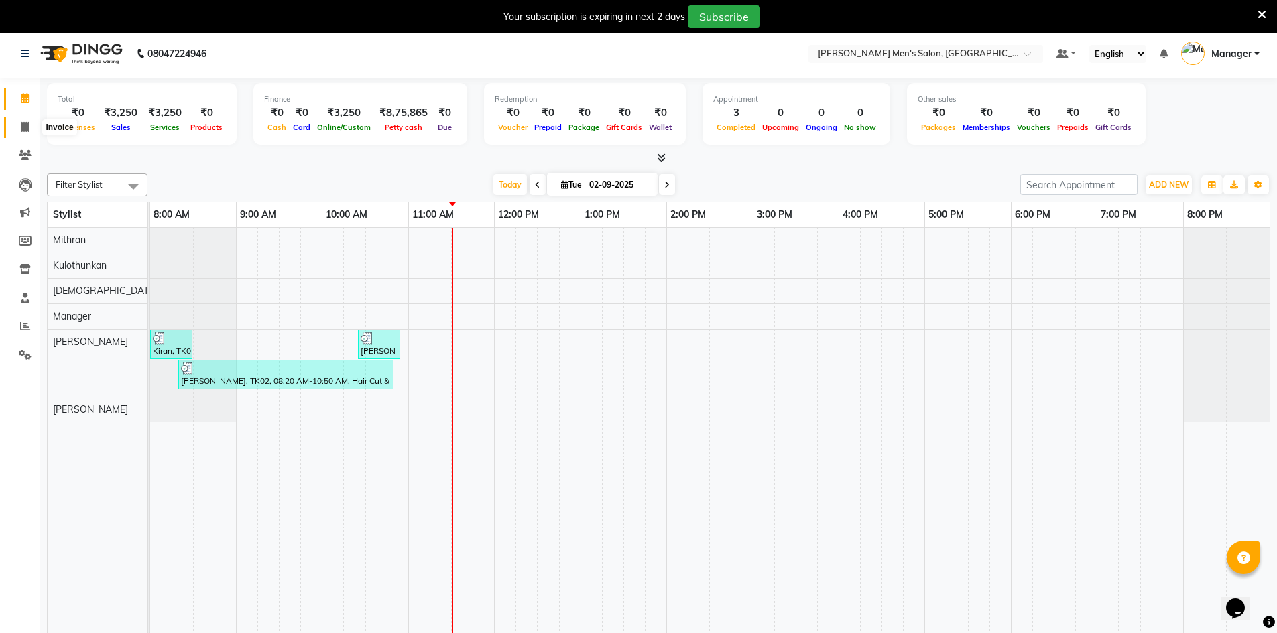
click at [19, 133] on span at bounding box center [24, 127] width 23 height 15
select select "service"
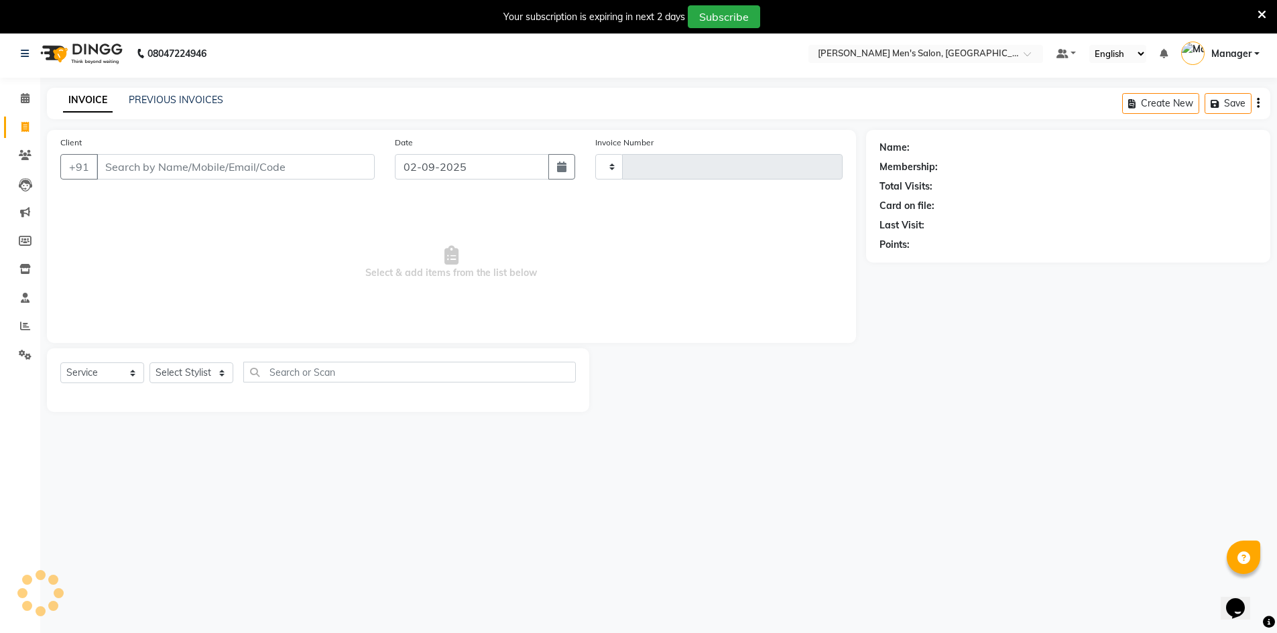
type input "3972"
select select "6913"
click at [143, 97] on link "PREVIOUS INVOICES" at bounding box center [176, 100] width 94 height 12
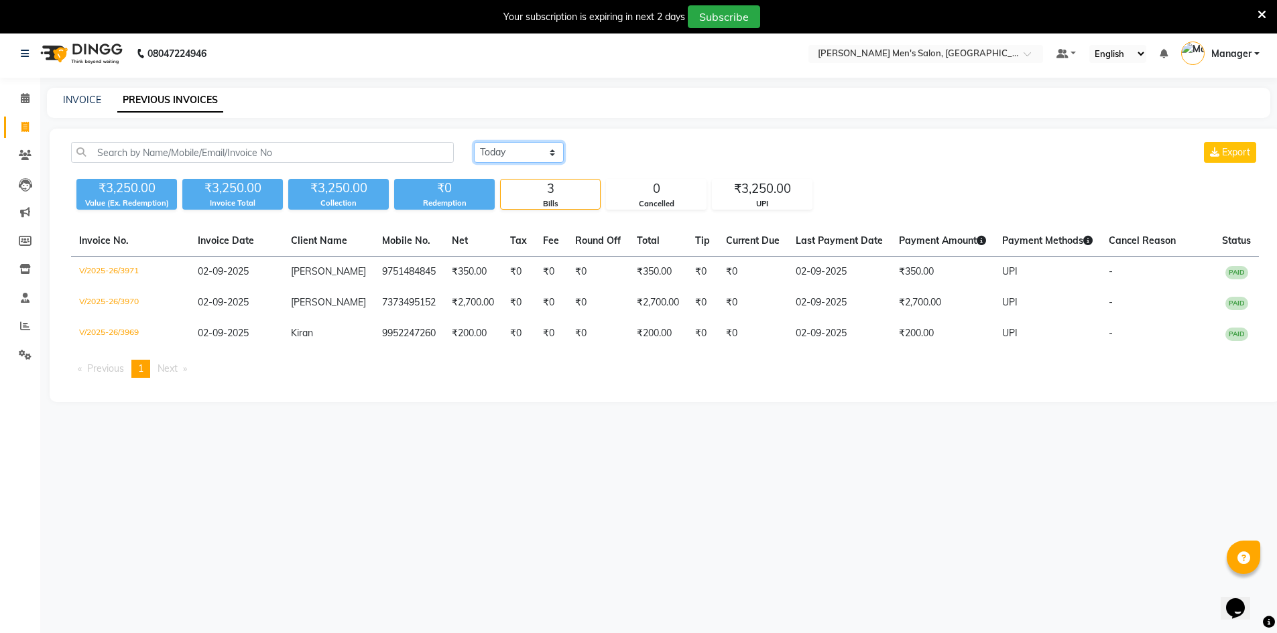
click at [501, 157] on select "[DATE] [DATE] Custom Range" at bounding box center [519, 152] width 90 height 21
select select "[DATE]"
click at [474, 142] on select "[DATE] [DATE] Custom Range" at bounding box center [519, 152] width 90 height 21
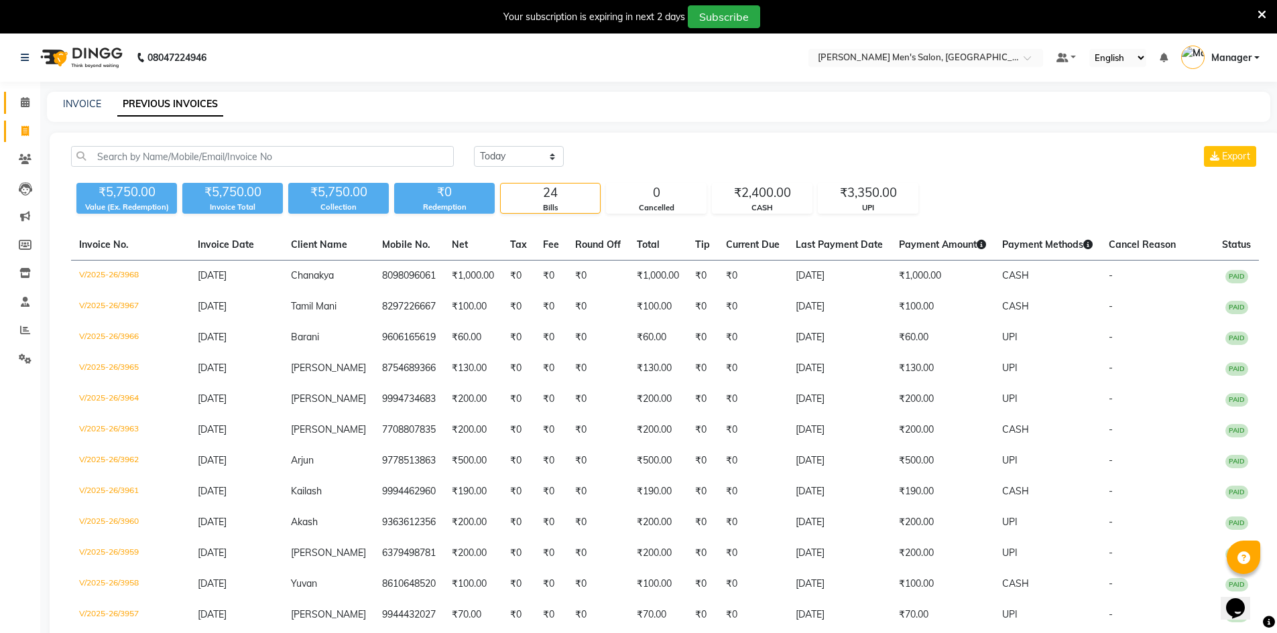
click at [25, 113] on link "Calendar" at bounding box center [20, 103] width 32 height 22
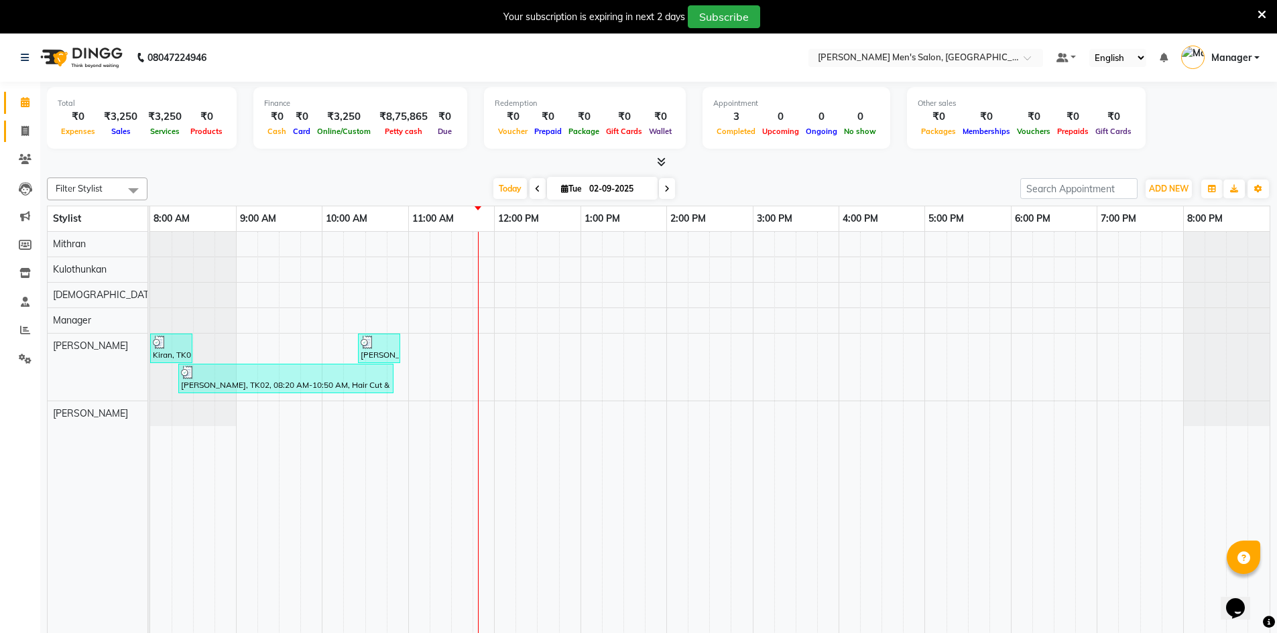
click at [11, 127] on link "Invoice" at bounding box center [20, 132] width 32 height 22
select select "service"
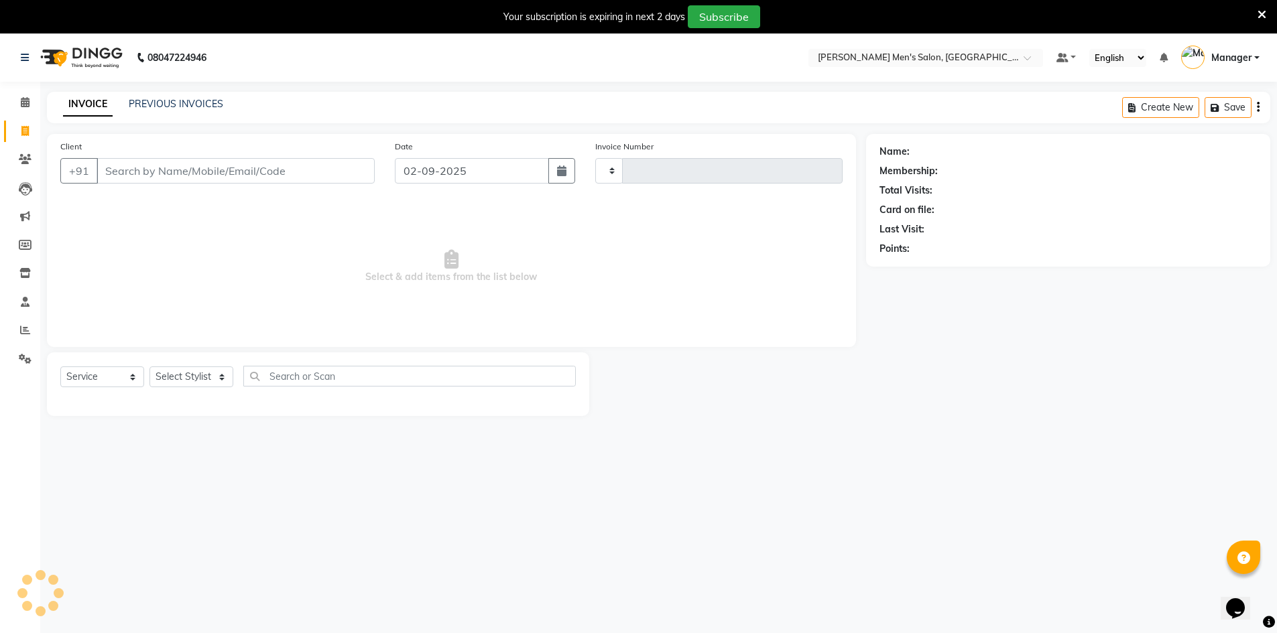
type input "3972"
select select "6913"
click at [143, 106] on link "PREVIOUS INVOICES" at bounding box center [176, 104] width 94 height 12
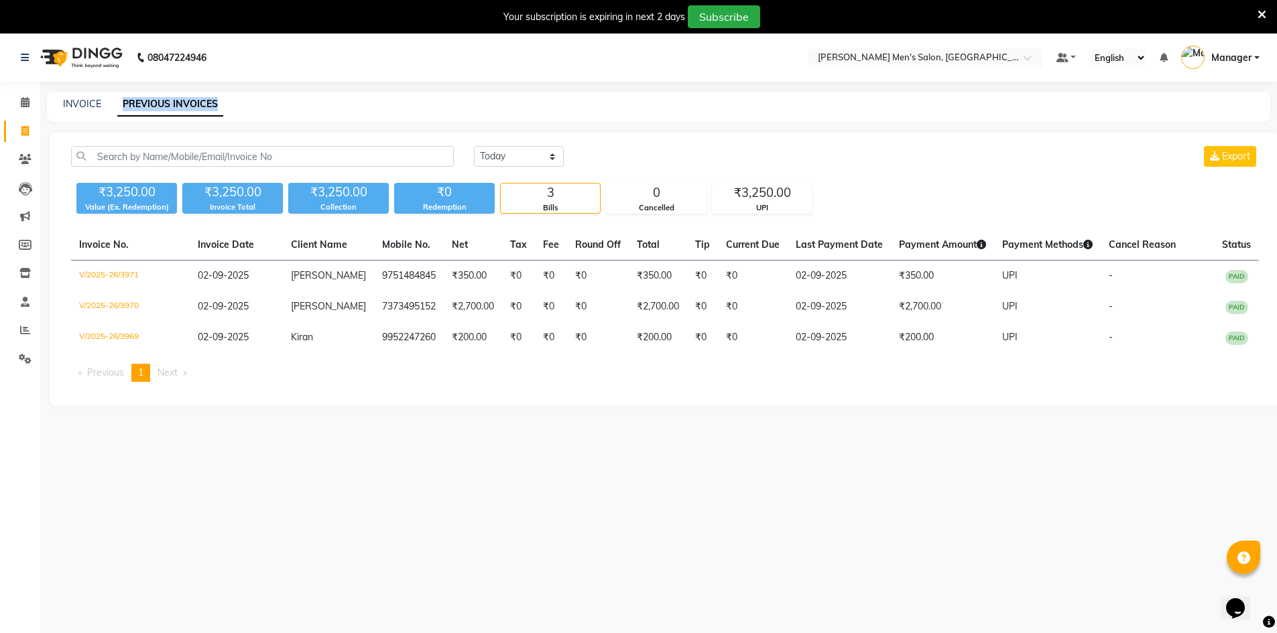
drag, startPoint x: 115, startPoint y: 103, endPoint x: 268, endPoint y: 113, distance: 153.8
click at [273, 101] on div "INVOICE PREVIOUS INVOICES" at bounding box center [650, 104] width 1207 height 14
click at [267, 113] on div "INVOICE PREVIOUS INVOICES" at bounding box center [658, 107] width 1223 height 30
click at [264, 105] on div "INVOICE PREVIOUS INVOICES" at bounding box center [650, 104] width 1207 height 14
click at [189, 115] on link "PREVIOUS INVOICES" at bounding box center [170, 104] width 106 height 24
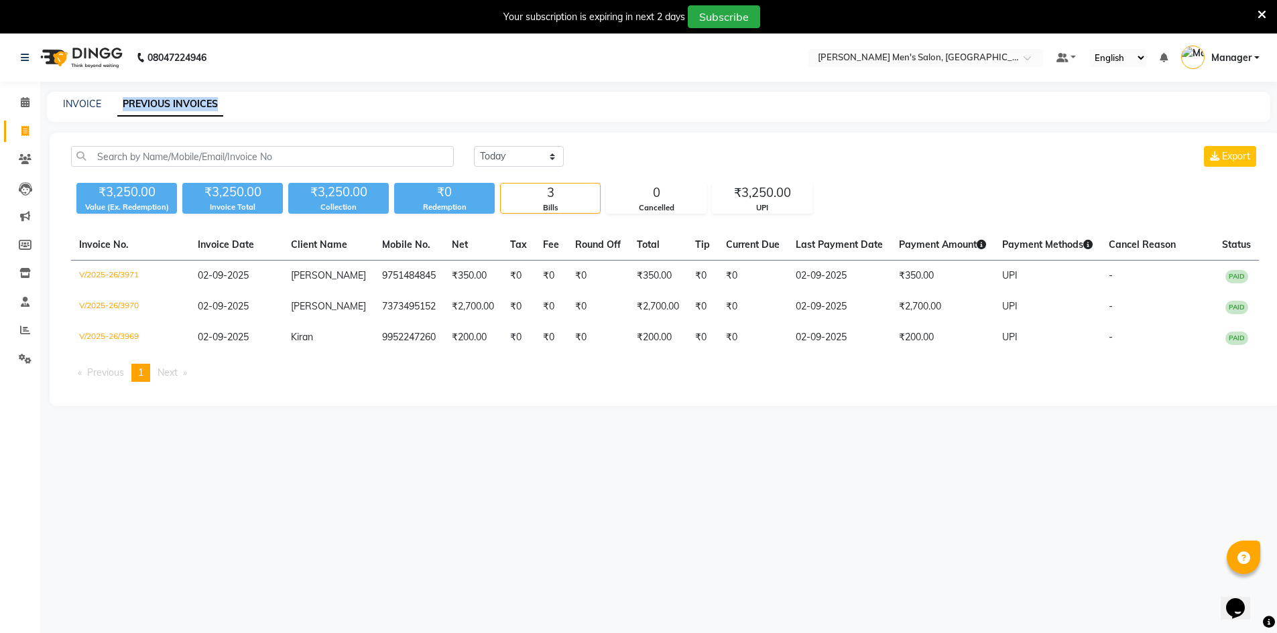
drag, startPoint x: 121, startPoint y: 97, endPoint x: 310, endPoint y: 97, distance: 188.3
click at [310, 97] on div "INVOICE PREVIOUS INVOICES" at bounding box center [658, 107] width 1223 height 30
type input "PREVIOUS INVOICES"
click at [306, 138] on div "PREVIOUS INVOICES [DATE] [DATE] Custom Range Export ₹3,250.00 Value (Ex. Redemp…" at bounding box center [665, 269] width 1230 height 273
drag, startPoint x: 187, startPoint y: 168, endPoint x: 154, endPoint y: 158, distance: 34.2
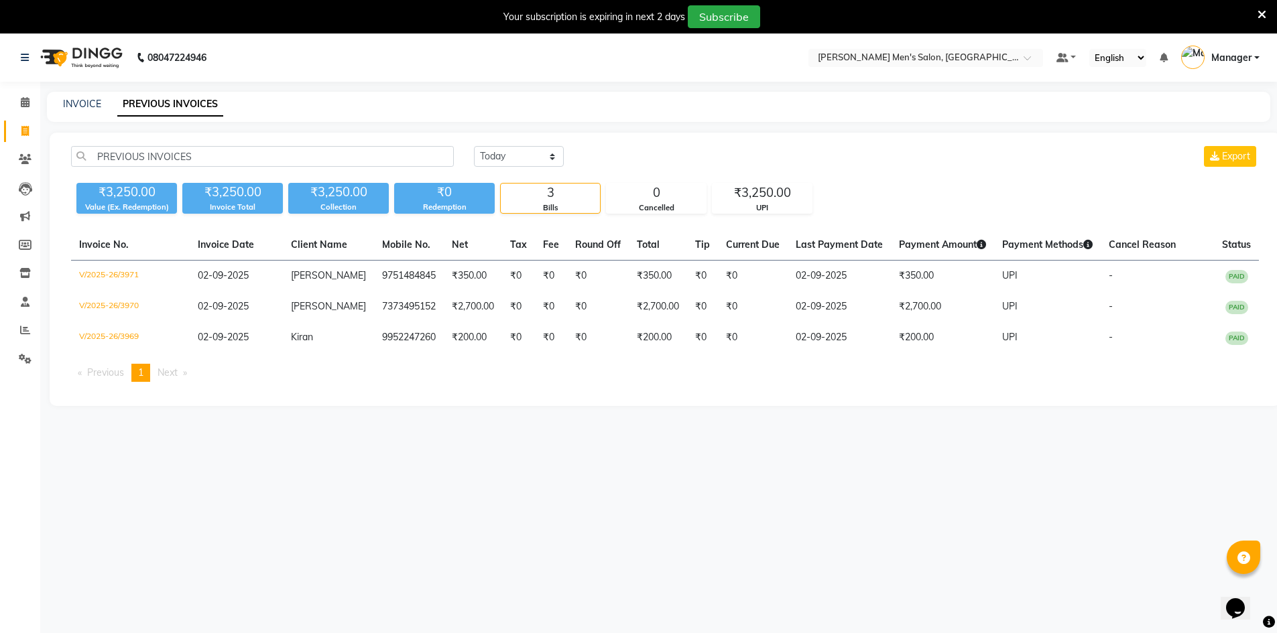
click at [154, 158] on div "PREVIOUS INVOICES [DATE] [DATE] Custom Range Export" at bounding box center [665, 161] width 1208 height 31
drag, startPoint x: 211, startPoint y: 160, endPoint x: 56, endPoint y: 177, distance: 155.7
click at [56, 177] on div "PREVIOUS INVOICES [DATE] [DATE] Custom Range Export ₹3,250.00 Value (Ex. Redemp…" at bounding box center [665, 269] width 1230 height 273
click at [64, 114] on div "INVOICE PREVIOUS INVOICES" at bounding box center [658, 107] width 1223 height 30
click at [70, 105] on link "INVOICE" at bounding box center [82, 104] width 38 height 12
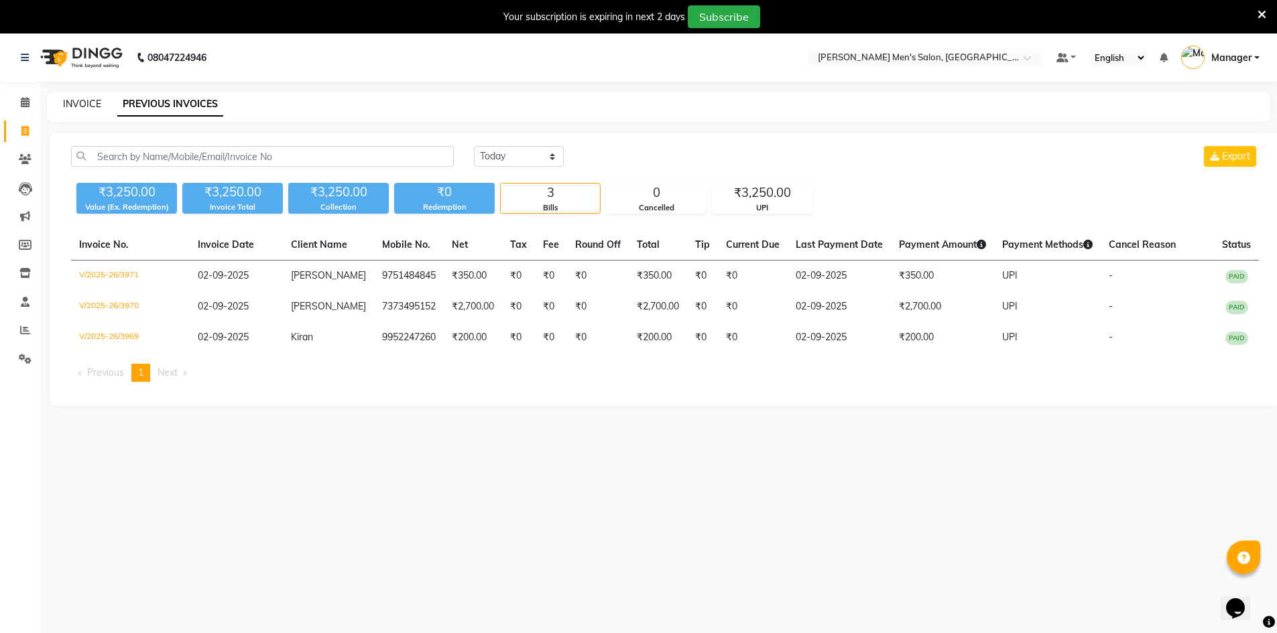
select select "6913"
select select "service"
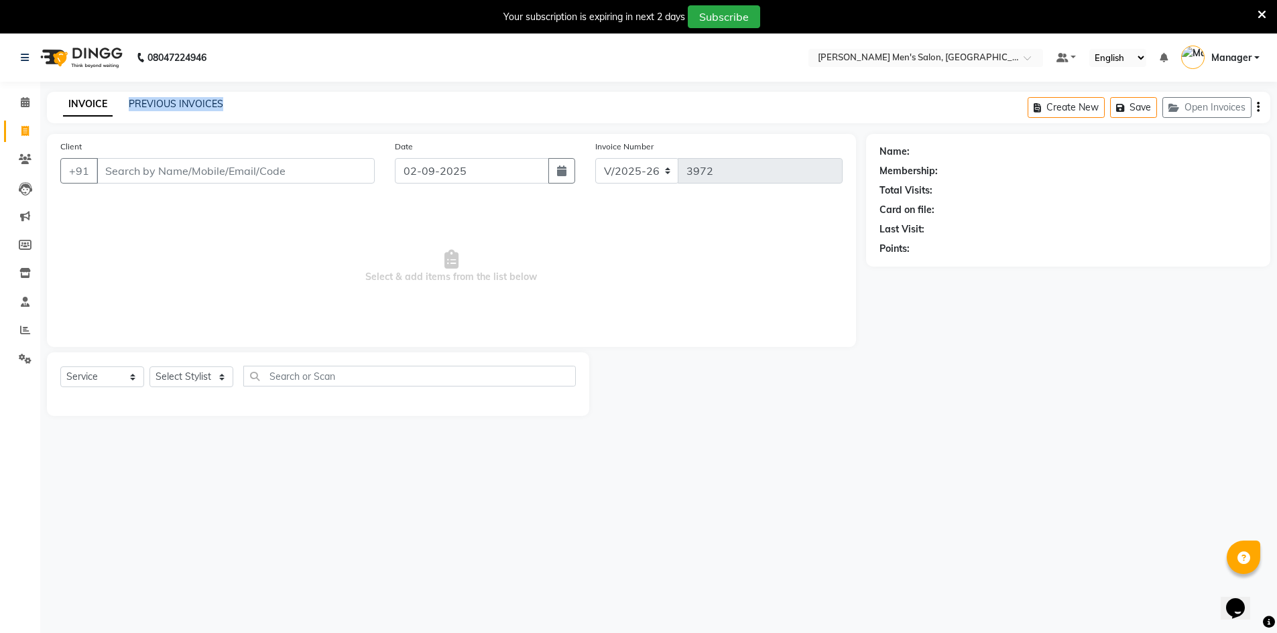
drag, startPoint x: 119, startPoint y: 102, endPoint x: 275, endPoint y: 96, distance: 156.3
click at [275, 96] on div "INVOICE PREVIOUS INVOICES Create New Save Open Invoices" at bounding box center [658, 107] width 1223 height 31
click at [277, 113] on div "INVOICE PREVIOUS INVOICES Create New Save Open Invoices" at bounding box center [658, 107] width 1223 height 31
click at [317, 174] on input "Client" at bounding box center [236, 170] width 278 height 25
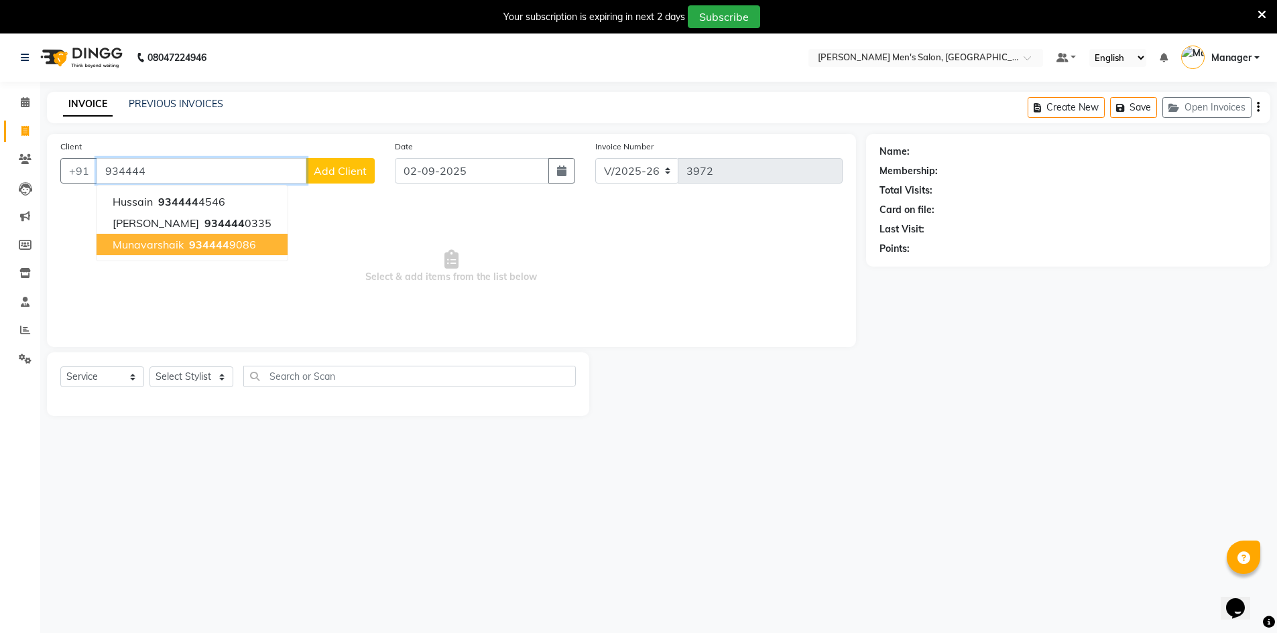
click at [249, 240] on ngb-highlight "934444 9086" at bounding box center [221, 244] width 70 height 13
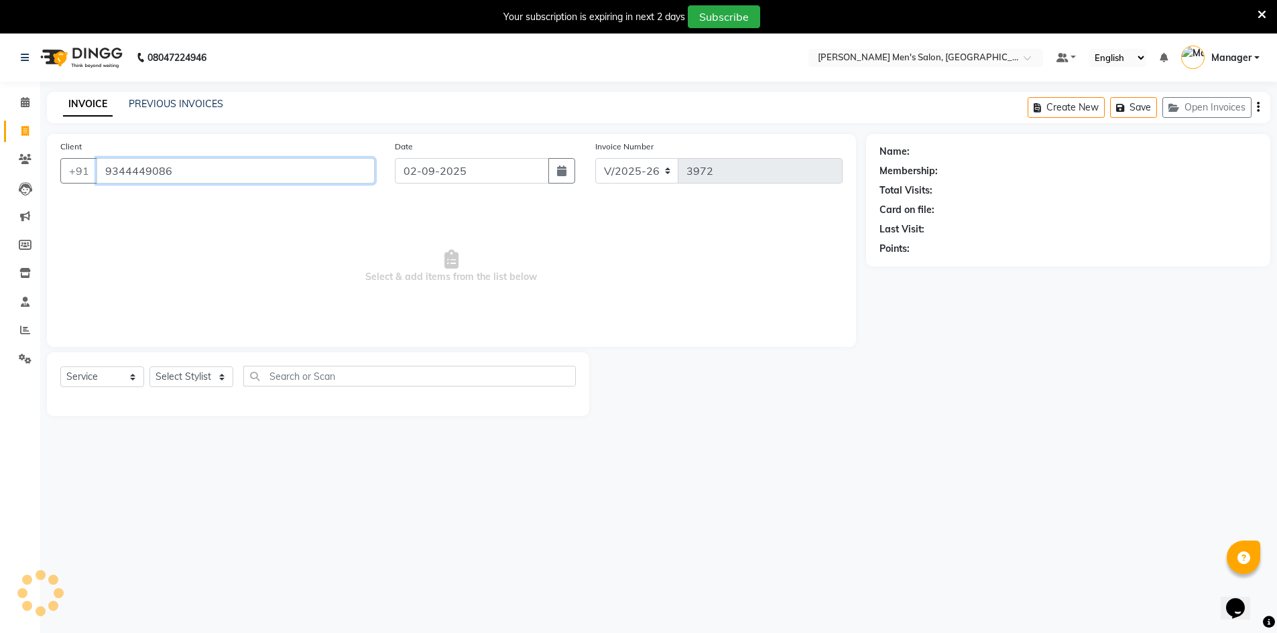
type input "9344449086"
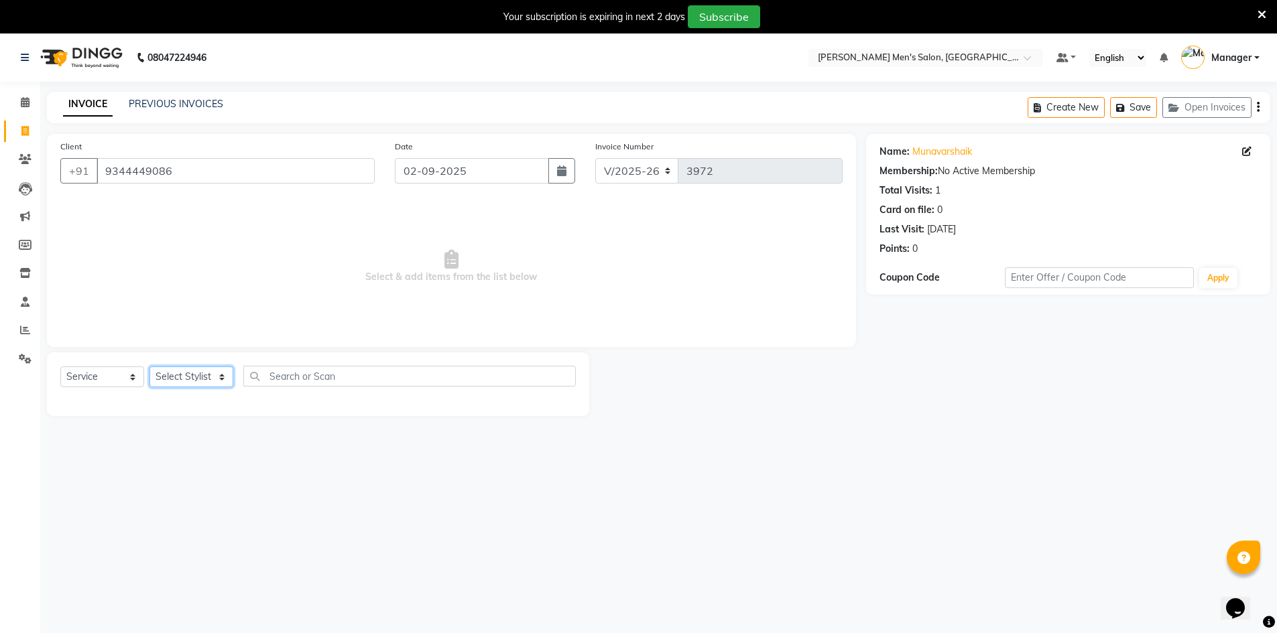
click at [214, 371] on select "Select Stylist [PERSON_NAME] Manager [PERSON_NAME] [PERSON_NAME]" at bounding box center [191, 377] width 84 height 21
select select "70201"
click at [149, 367] on select "Select Stylist [PERSON_NAME] Manager [PERSON_NAME] [PERSON_NAME]" at bounding box center [191, 377] width 84 height 21
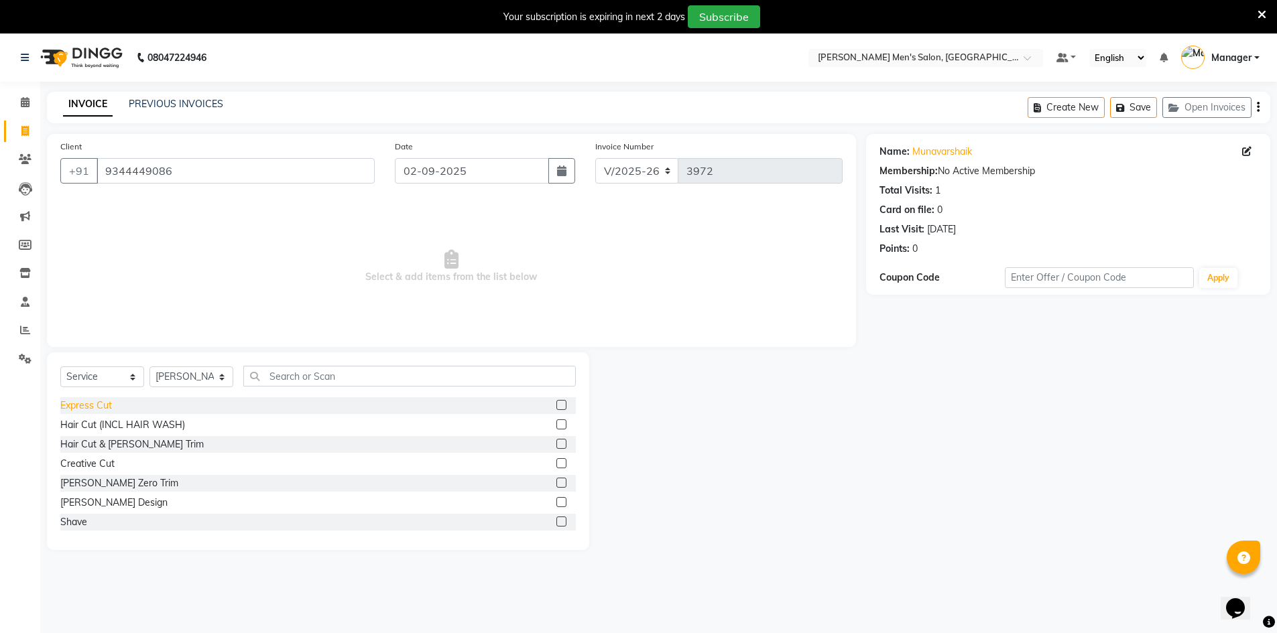
click at [94, 408] on div "Express Cut" at bounding box center [86, 406] width 52 height 14
checkbox input "false"
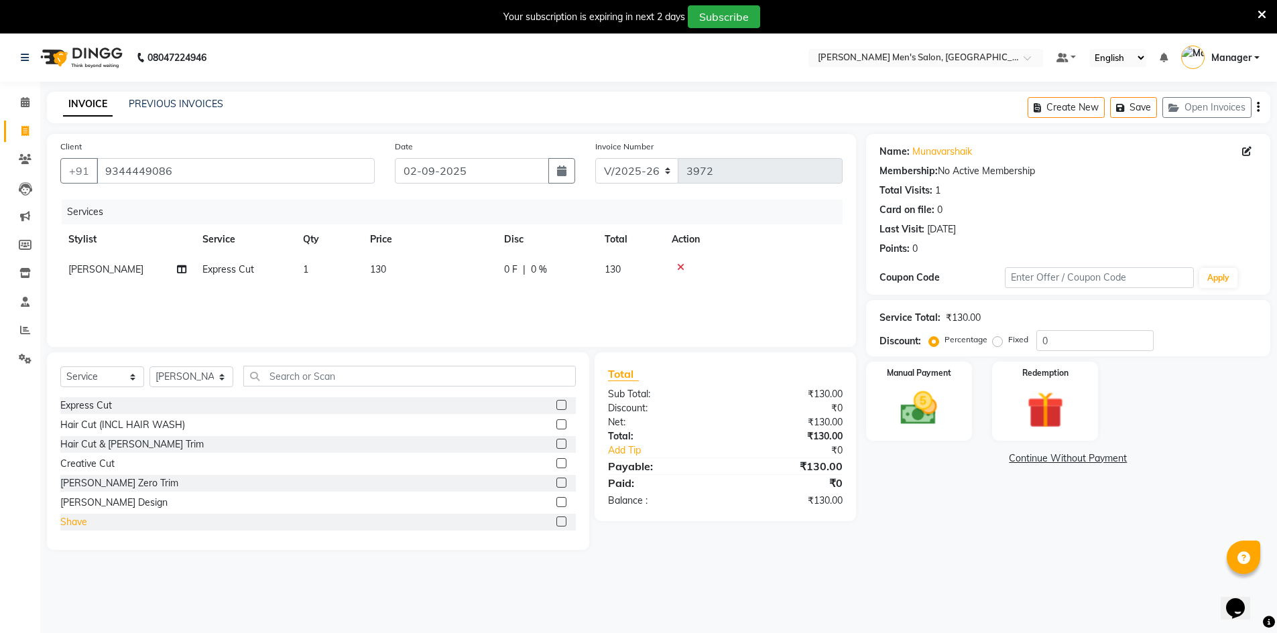
click at [80, 522] on div "Shave" at bounding box center [73, 522] width 27 height 14
checkbox input "false"
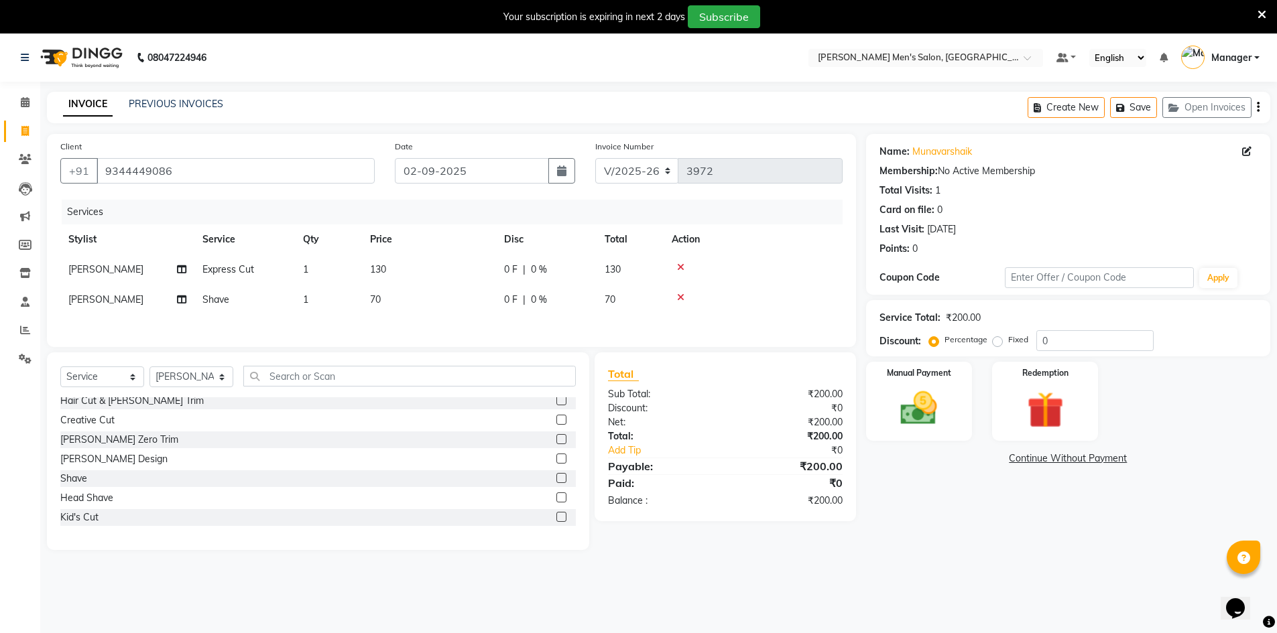
scroll to position [67, 0]
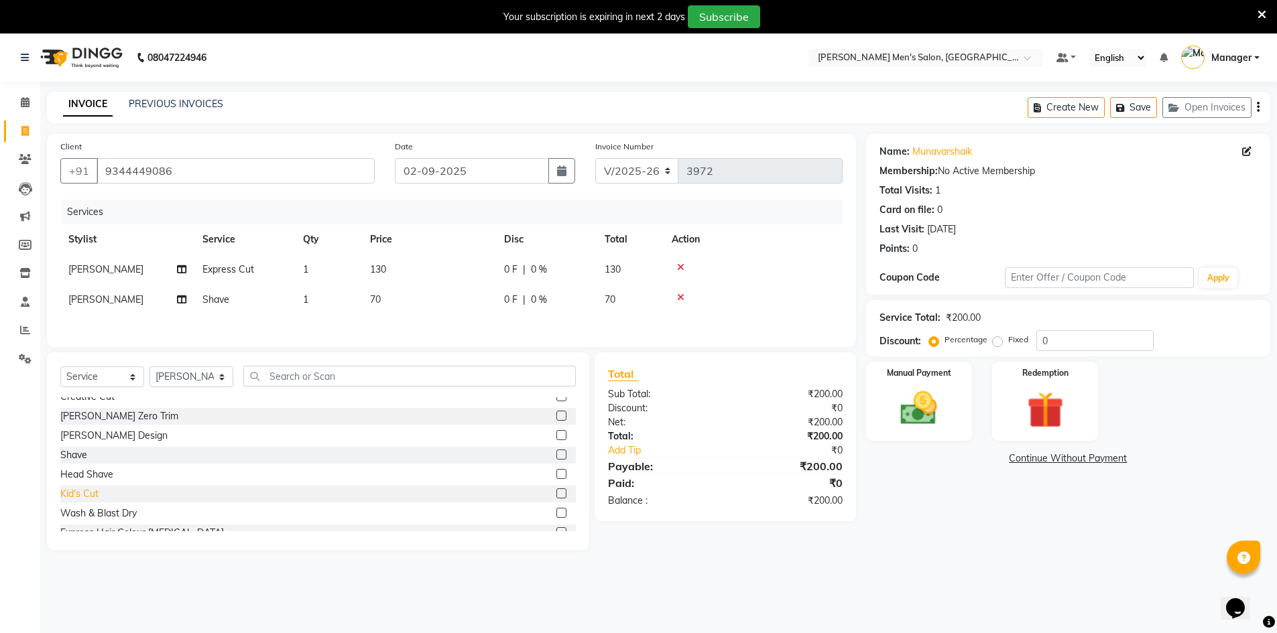
click at [97, 497] on div "Kid's Cut" at bounding box center [79, 494] width 38 height 14
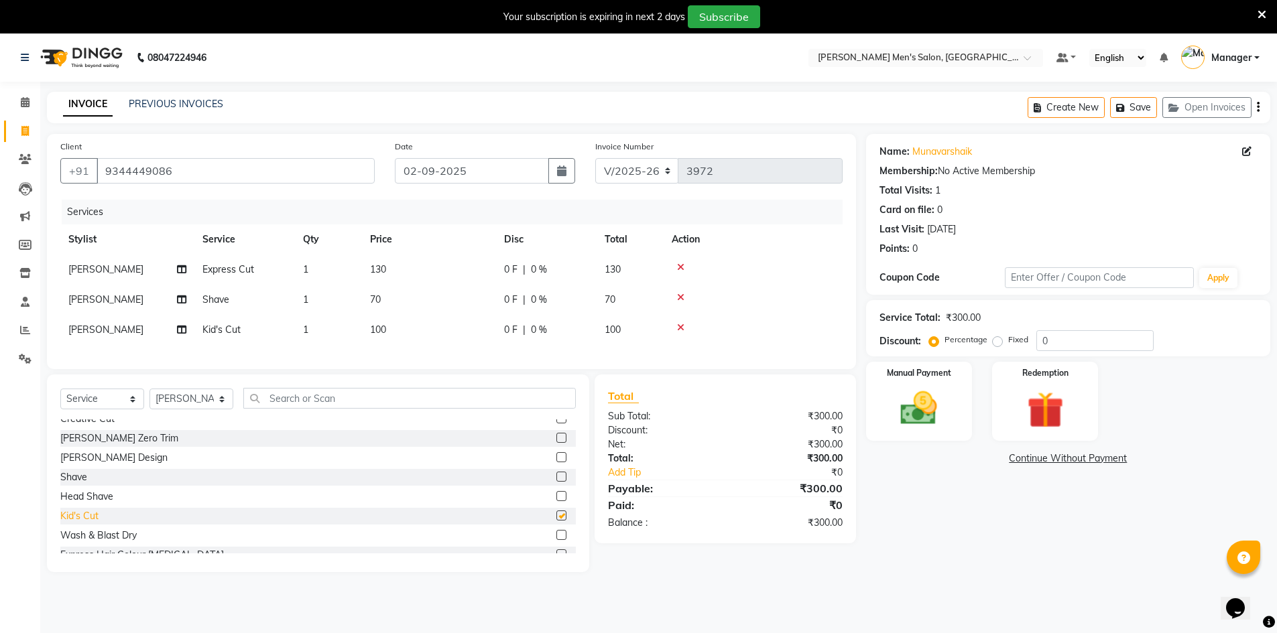
checkbox input "false"
click at [894, 416] on img at bounding box center [919, 409] width 62 height 44
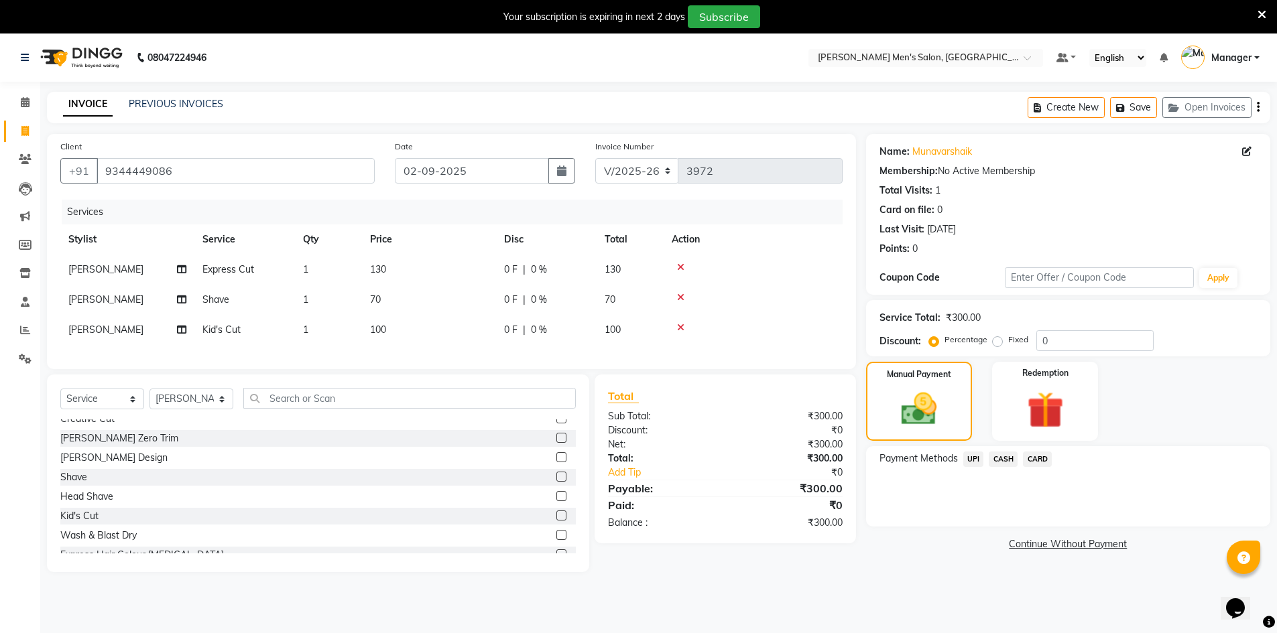
click at [1000, 457] on span "CASH" at bounding box center [1003, 459] width 29 height 15
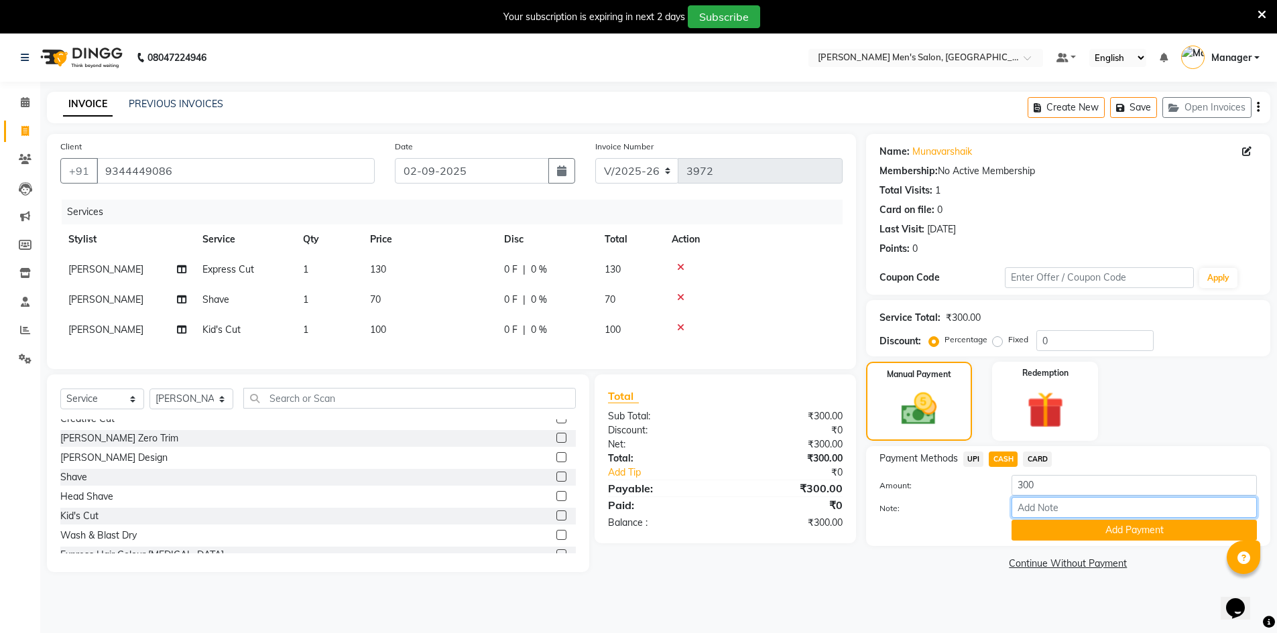
click at [1031, 513] on input "Note:" at bounding box center [1133, 507] width 245 height 21
click at [1022, 523] on button "Add Payment" at bounding box center [1133, 530] width 245 height 21
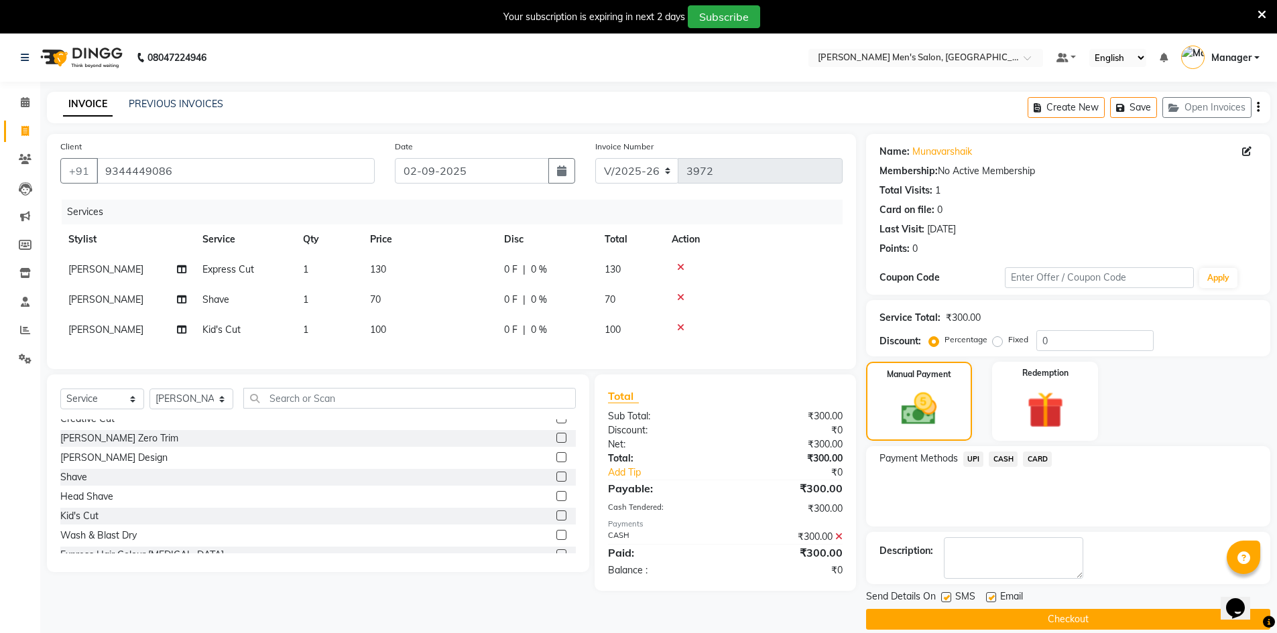
click at [1020, 614] on button "Checkout" at bounding box center [1068, 619] width 404 height 21
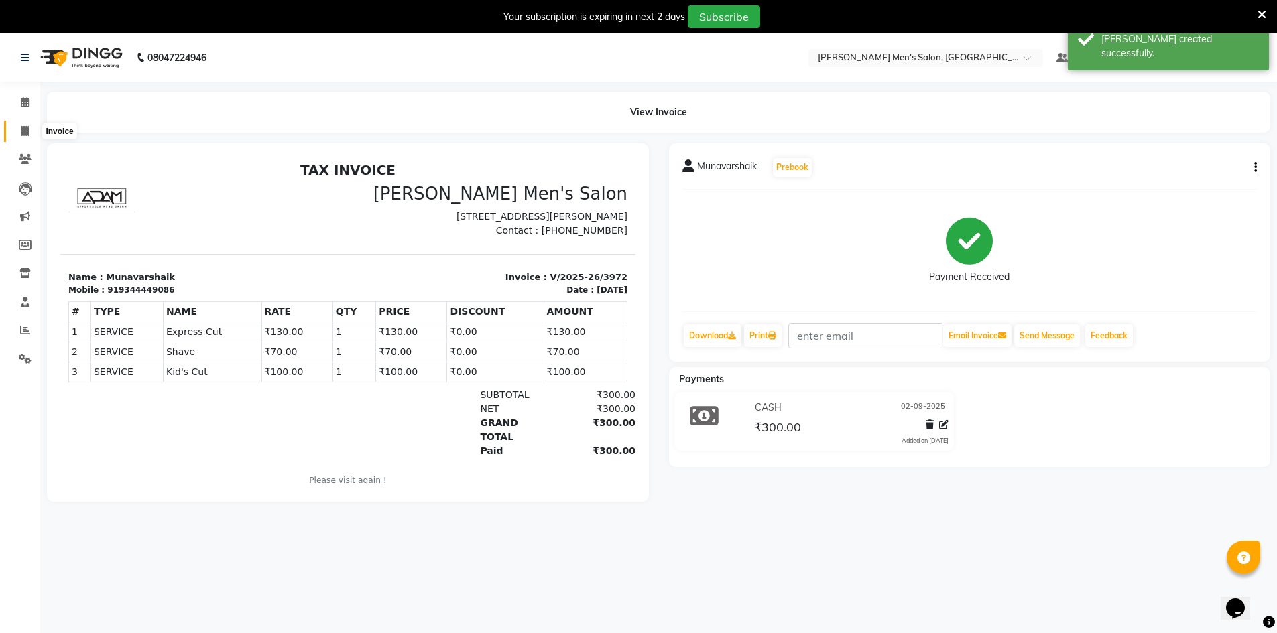
click at [20, 138] on span at bounding box center [24, 131] width 23 height 15
select select "service"
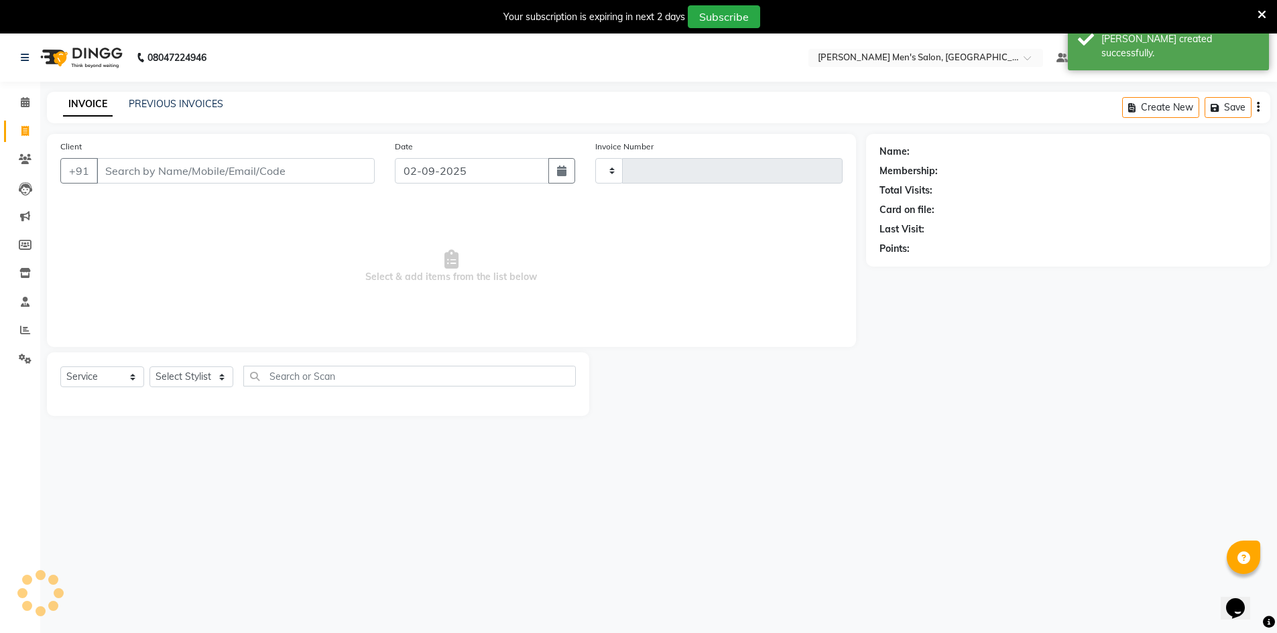
scroll to position [4, 0]
type input "3973"
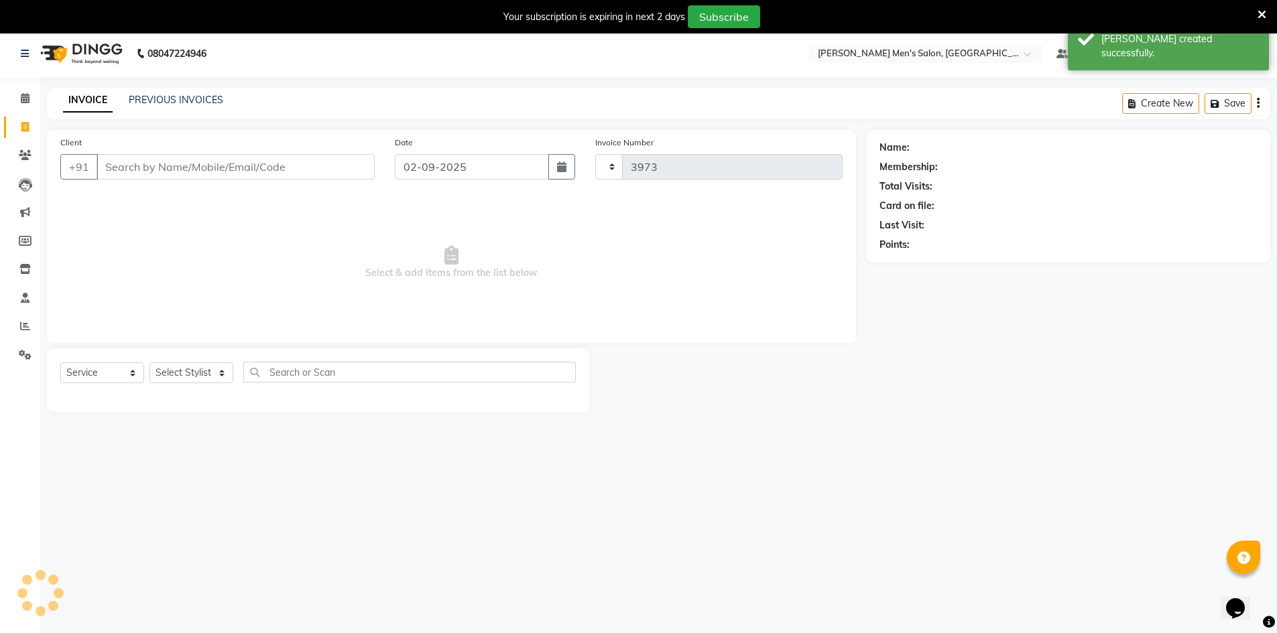
select select "6913"
click at [142, 103] on link "PREVIOUS INVOICES" at bounding box center [176, 100] width 94 height 12
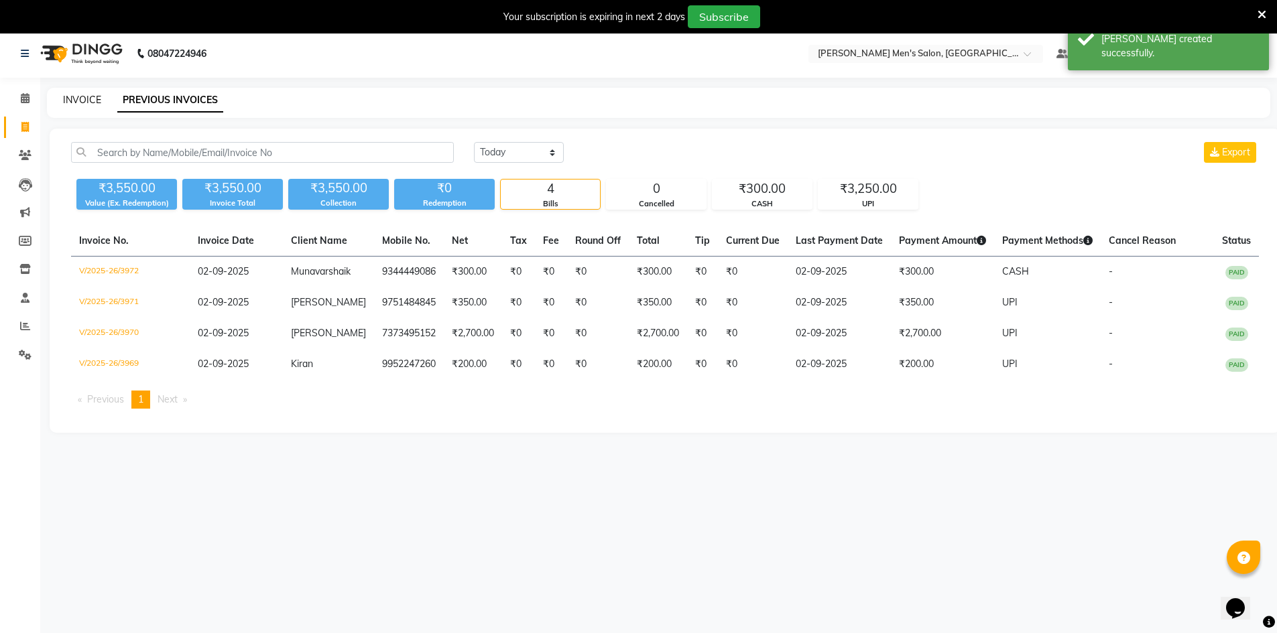
click at [78, 103] on link "INVOICE" at bounding box center [82, 100] width 38 height 12
select select "service"
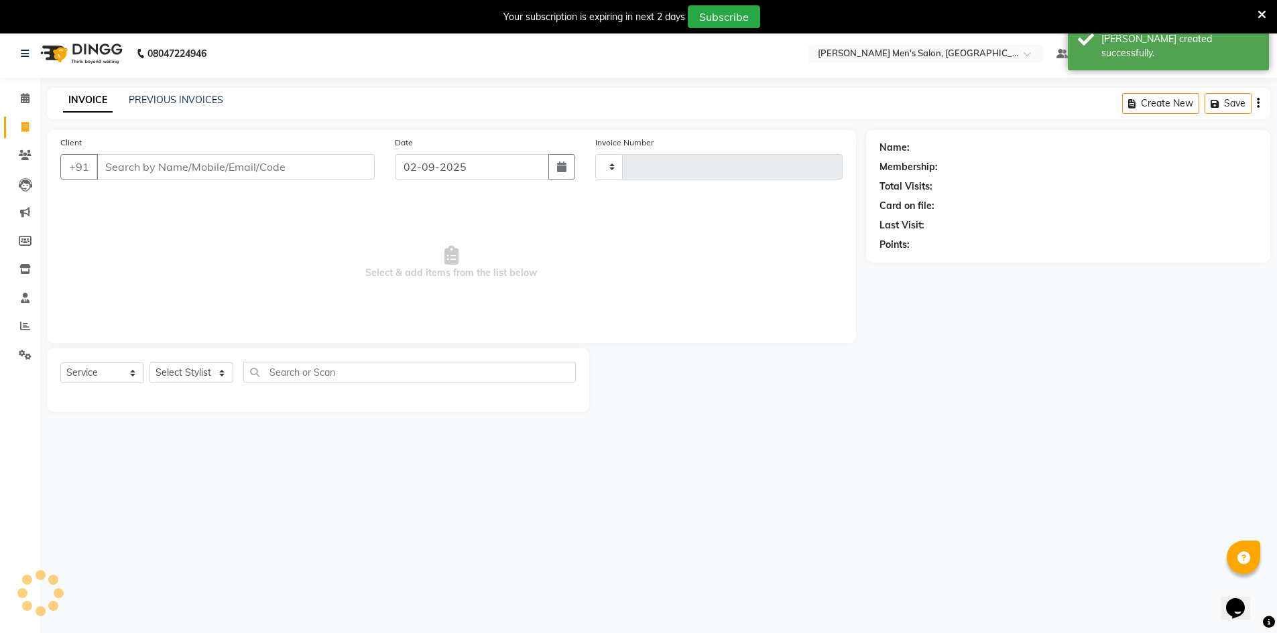
type input "3973"
select select "6913"
click at [34, 99] on span at bounding box center [24, 98] width 23 height 15
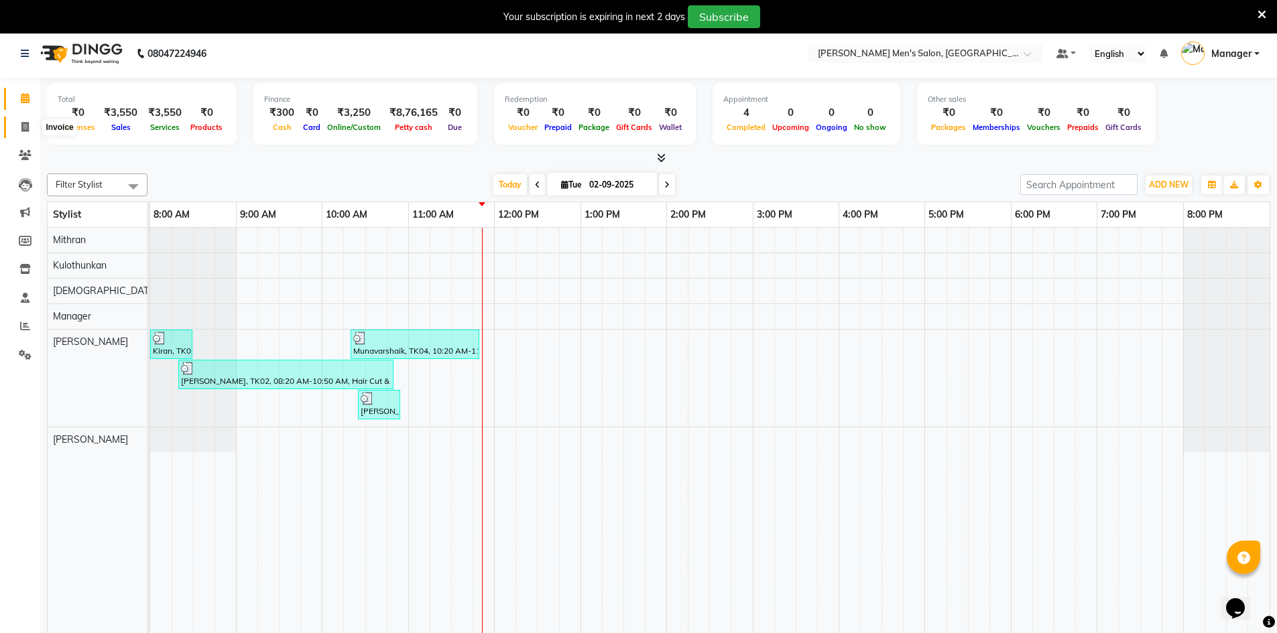
click at [29, 120] on span at bounding box center [24, 127] width 23 height 15
select select "service"
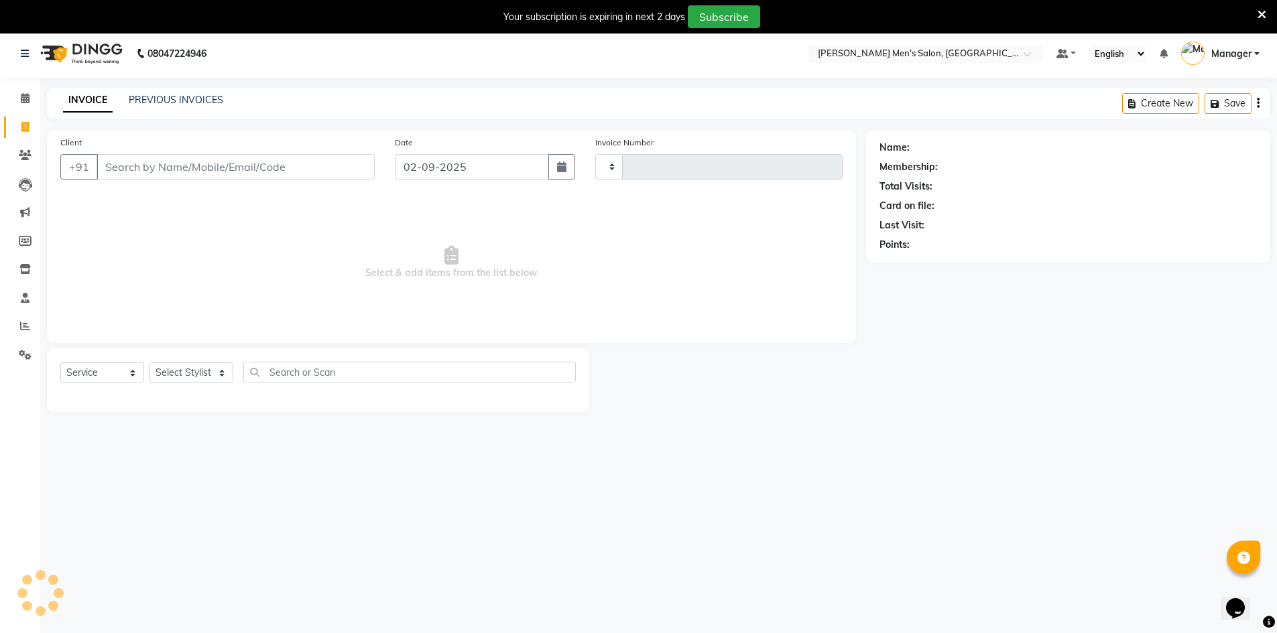
type input "3973"
select select "6913"
click at [14, 84] on div "Calendar Invoice Clients Leads Marketing Members Inventory Staff Reports Settin…" at bounding box center [90, 355] width 181 height 575
click at [15, 93] on span at bounding box center [24, 98] width 23 height 15
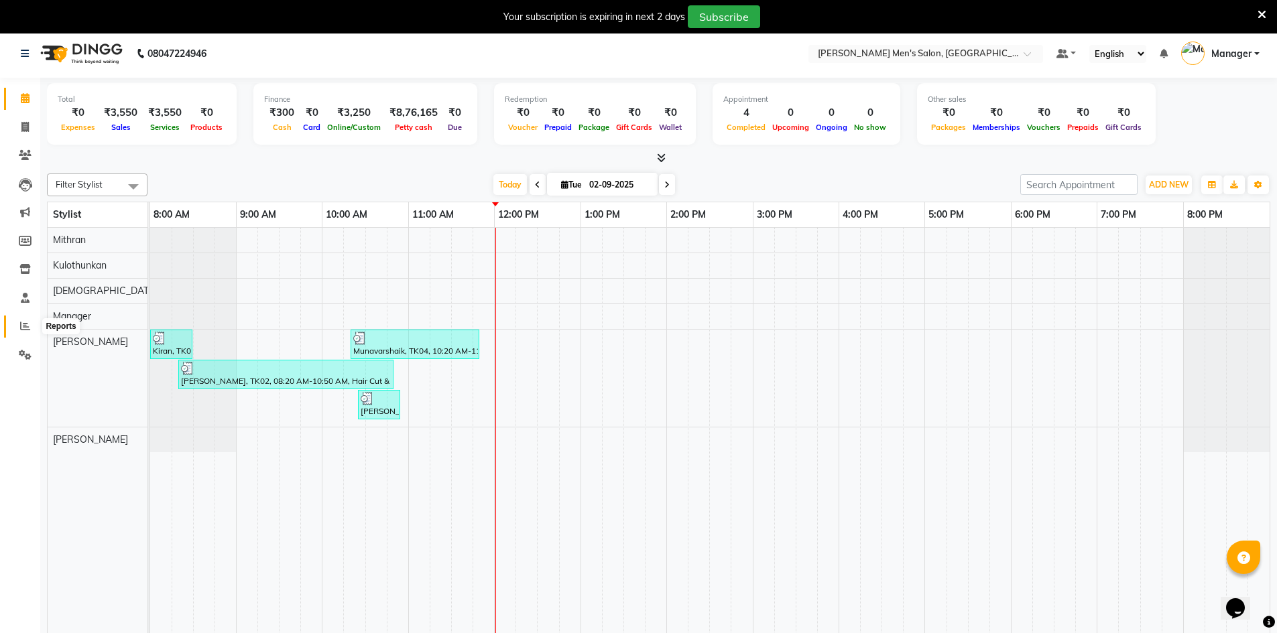
click at [29, 322] on icon at bounding box center [25, 326] width 10 height 10
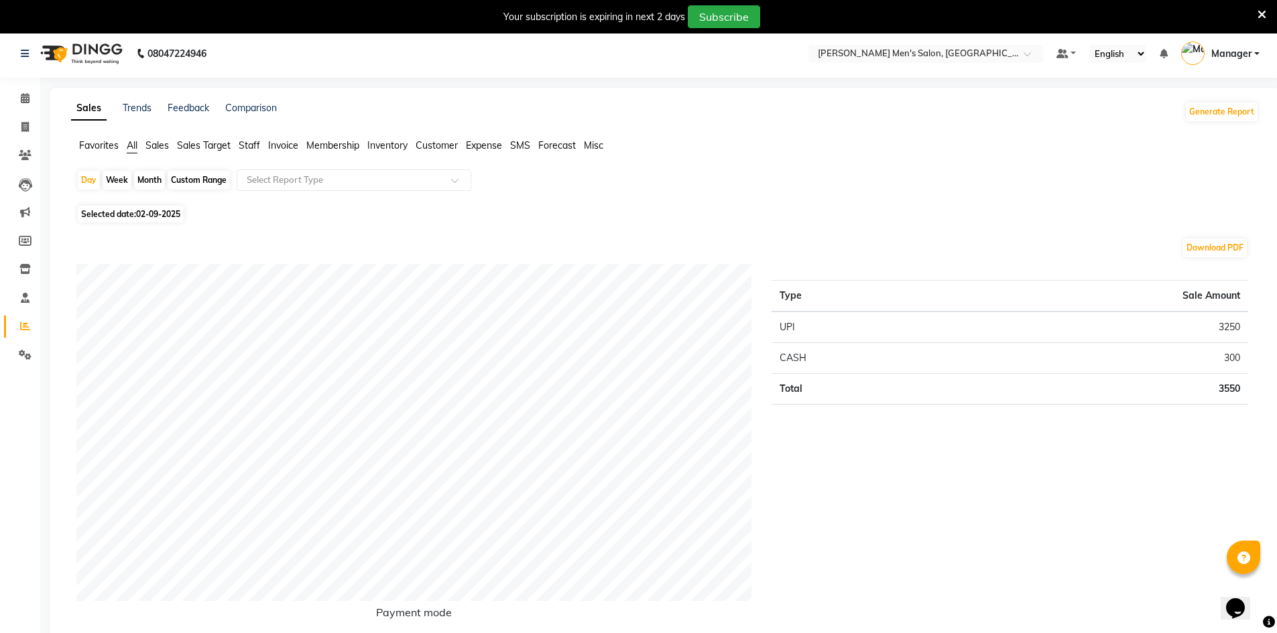
click at [248, 146] on span "Staff" at bounding box center [249, 145] width 21 height 12
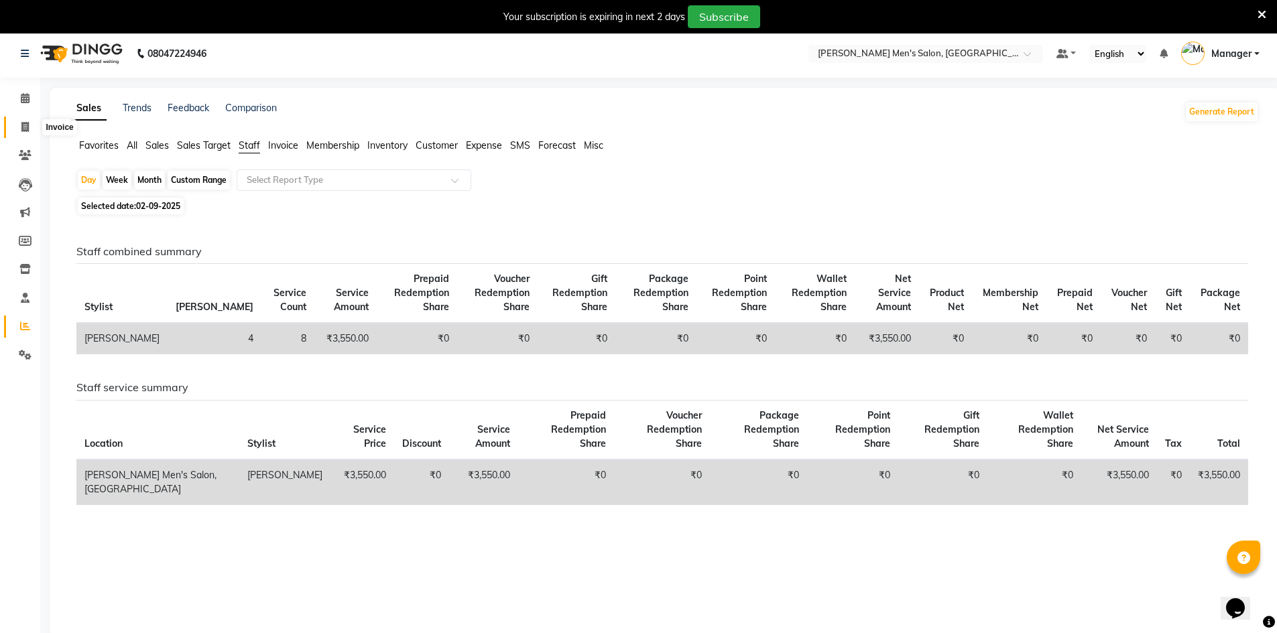
click at [27, 124] on icon at bounding box center [24, 127] width 7 height 10
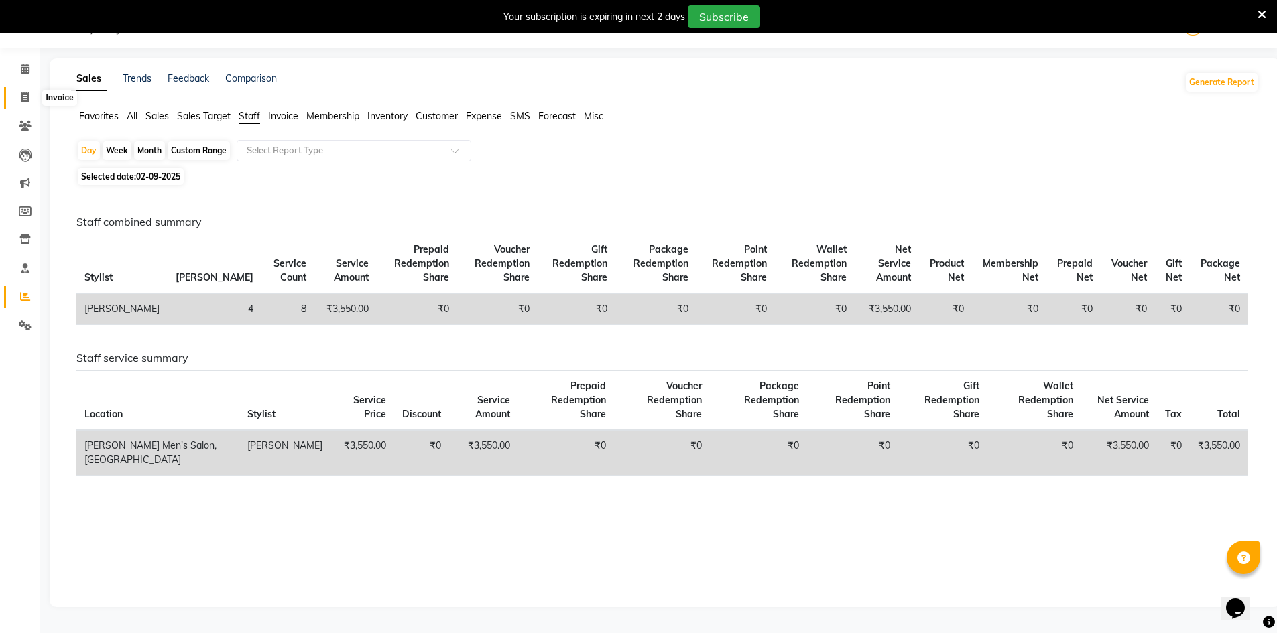
select select "6913"
select select "service"
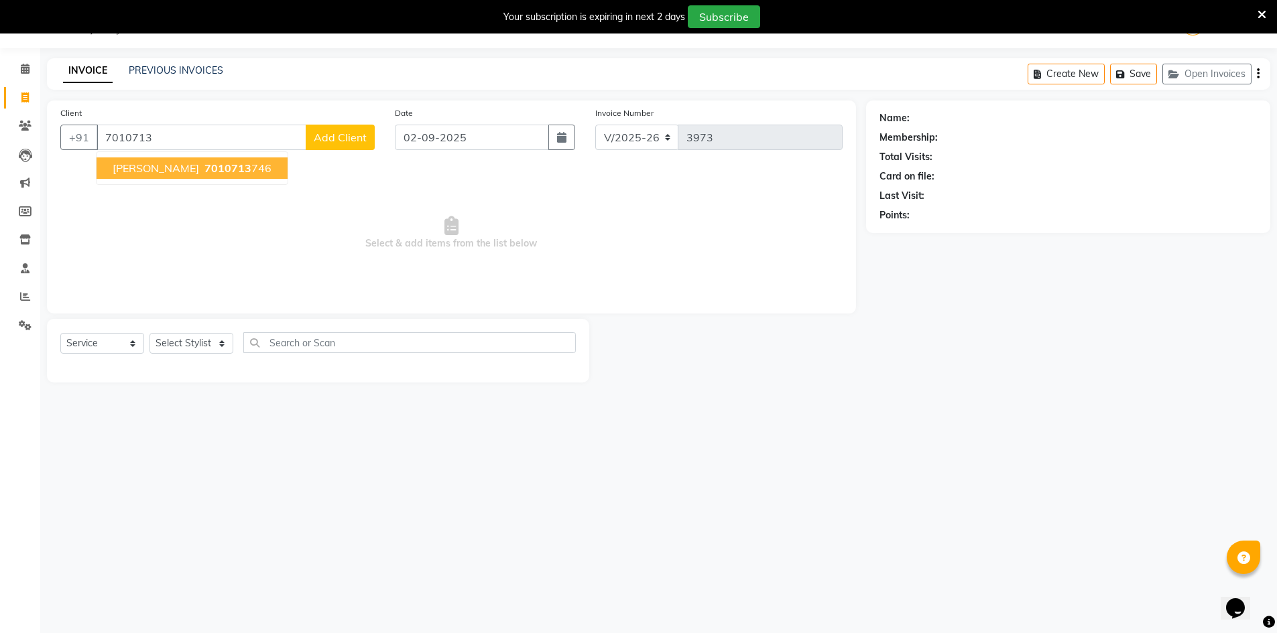
click at [204, 166] on span "7010713" at bounding box center [227, 168] width 47 height 13
type input "7010713746"
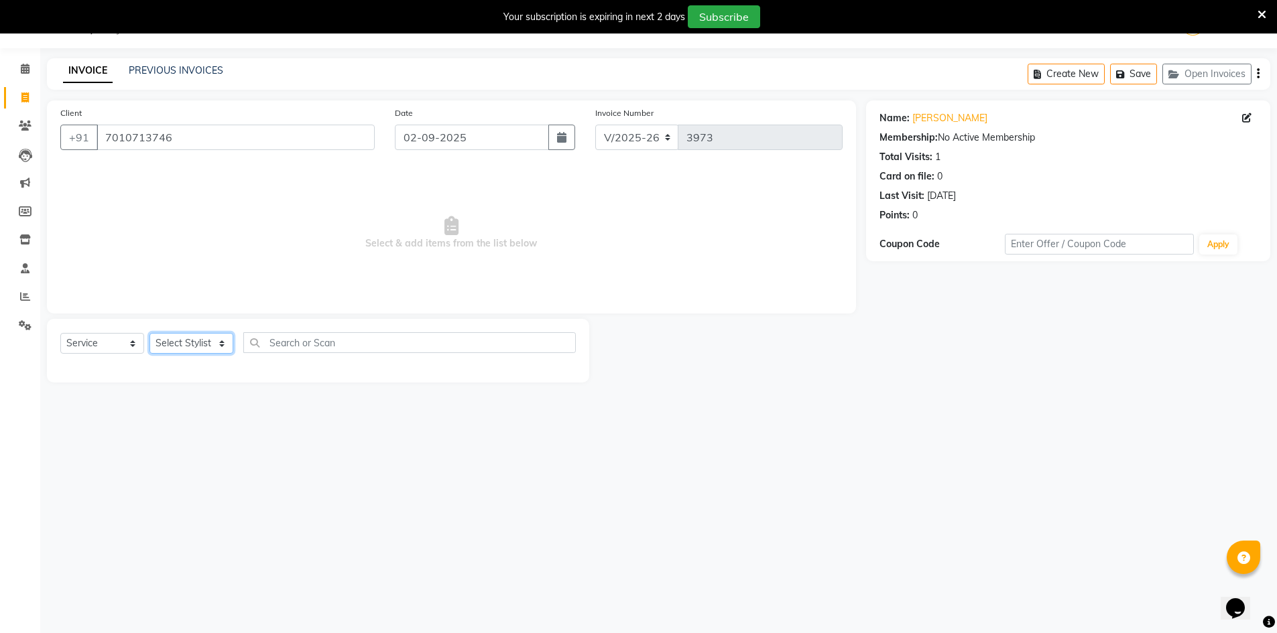
click at [221, 346] on select "Select Stylist [PERSON_NAME] Manager [PERSON_NAME] [PERSON_NAME]" at bounding box center [191, 343] width 84 height 21
select select "70201"
click at [149, 333] on select "Select Stylist [PERSON_NAME] Manager [PERSON_NAME] [PERSON_NAME]" at bounding box center [191, 343] width 84 height 21
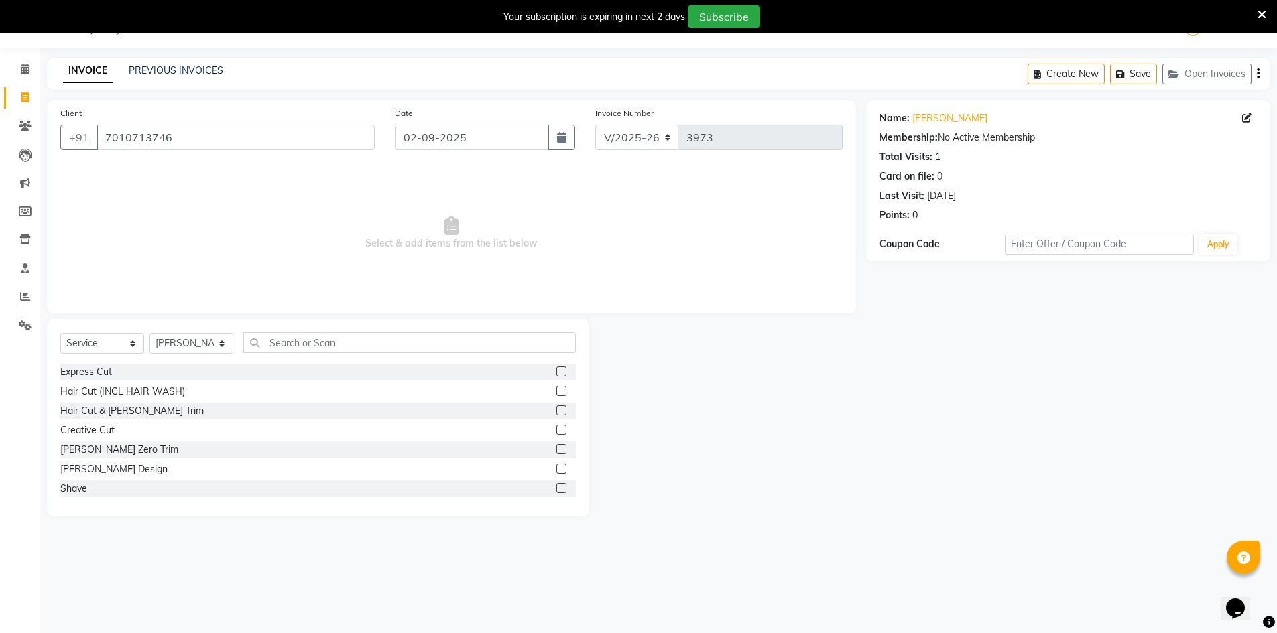
click at [182, 409] on div "Hair Cut & [PERSON_NAME] Trim" at bounding box center [317, 411] width 515 height 17
click at [183, 409] on div "Hair Cut & [PERSON_NAME] Trim" at bounding box center [317, 411] width 515 height 17
click at [556, 414] on label at bounding box center [561, 410] width 10 height 10
click at [556, 414] on input "checkbox" at bounding box center [560, 411] width 9 height 9
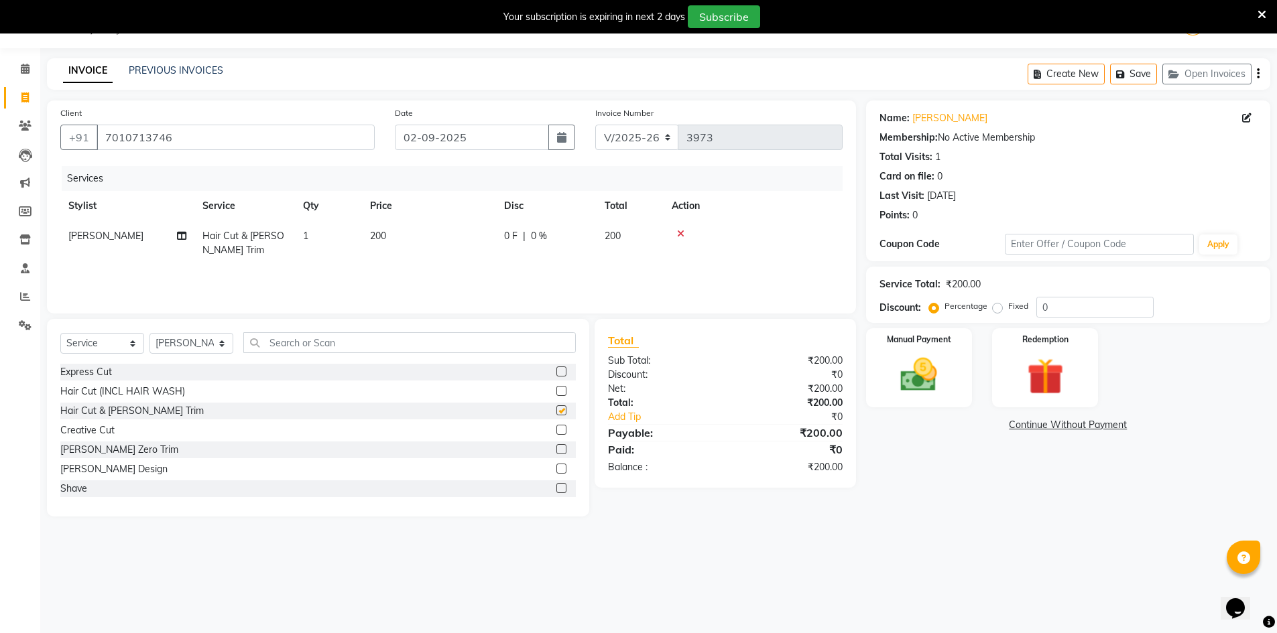
checkbox input "false"
click at [917, 377] on img at bounding box center [919, 375] width 62 height 44
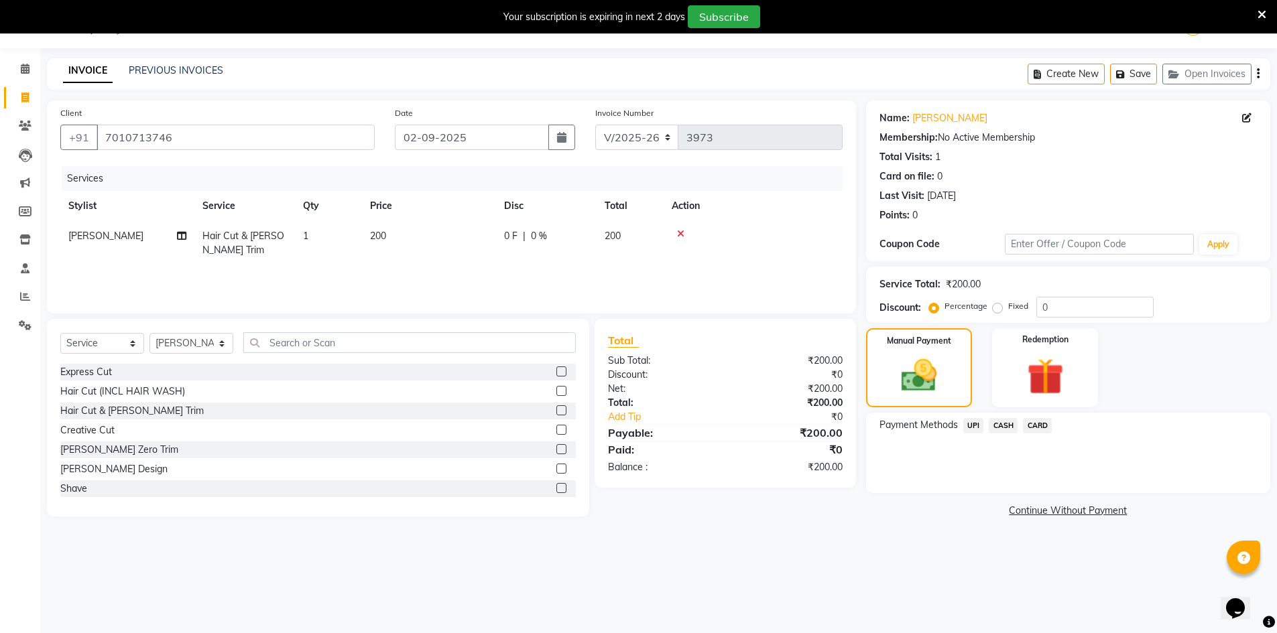
click at [976, 427] on span "UPI" at bounding box center [973, 425] width 21 height 15
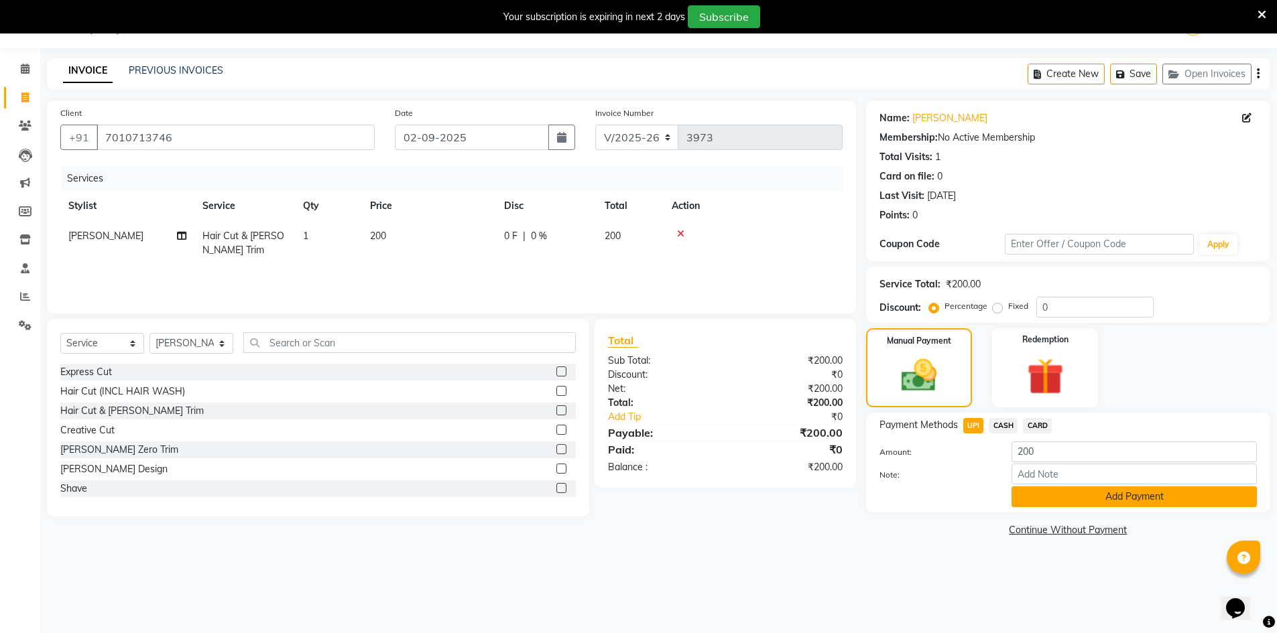
click at [1100, 498] on button "Add Payment" at bounding box center [1133, 497] width 245 height 21
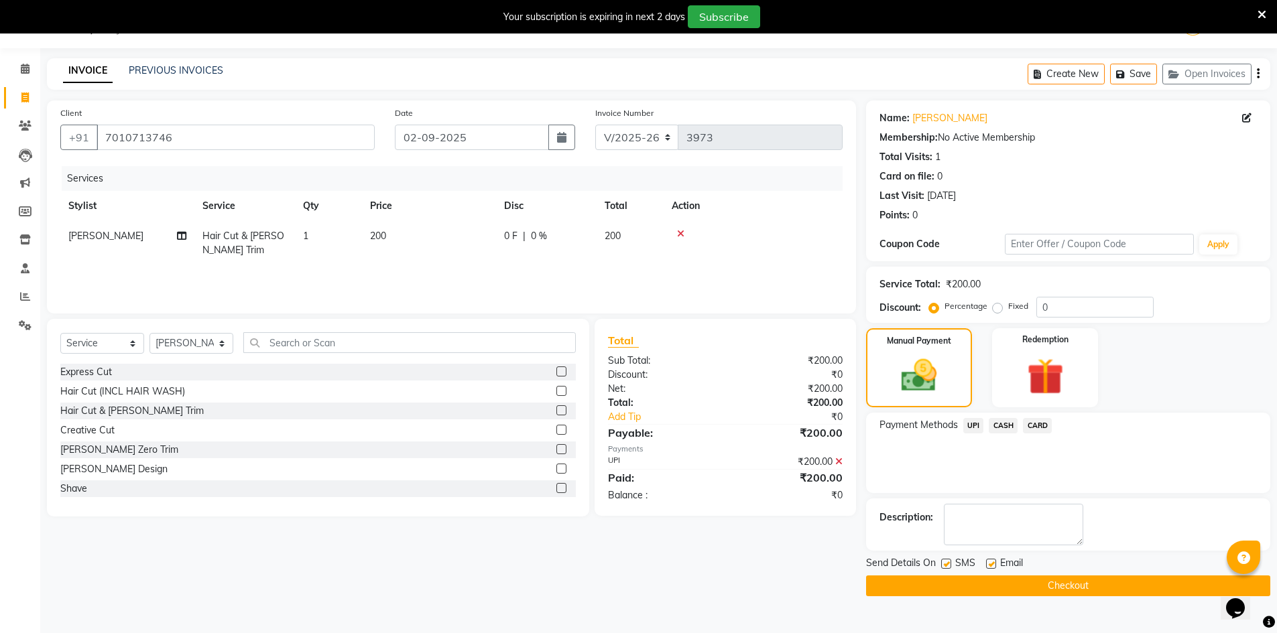
click at [1094, 589] on button "Checkout" at bounding box center [1068, 586] width 404 height 21
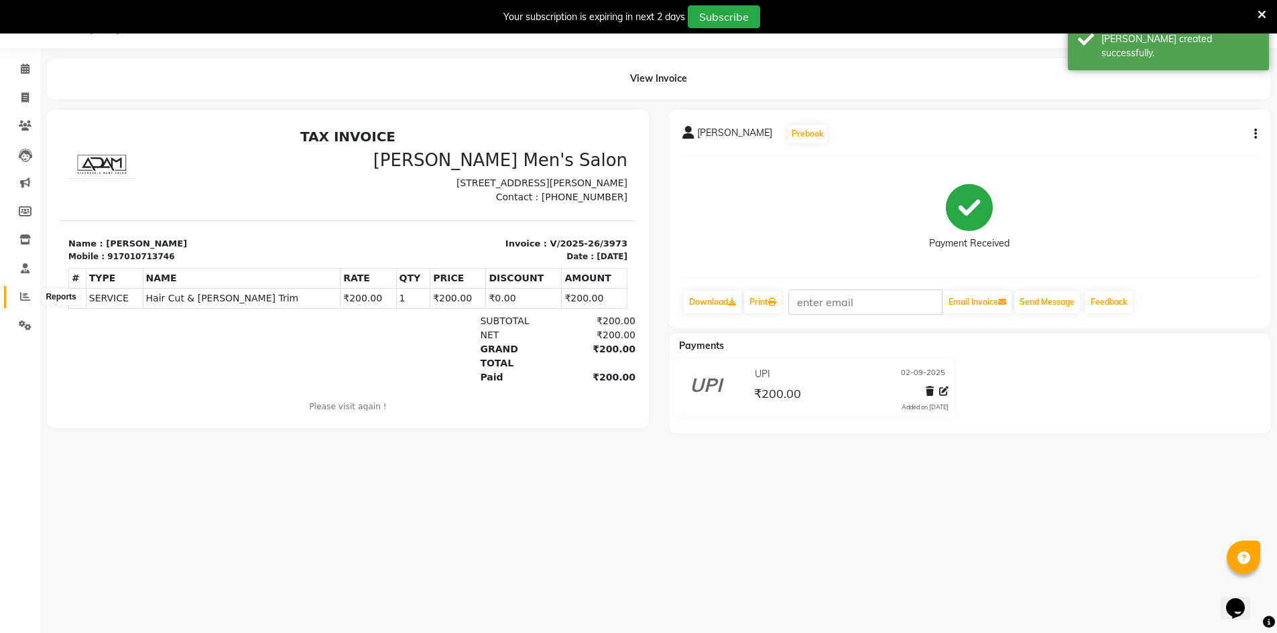
click at [29, 301] on icon at bounding box center [25, 297] width 10 height 10
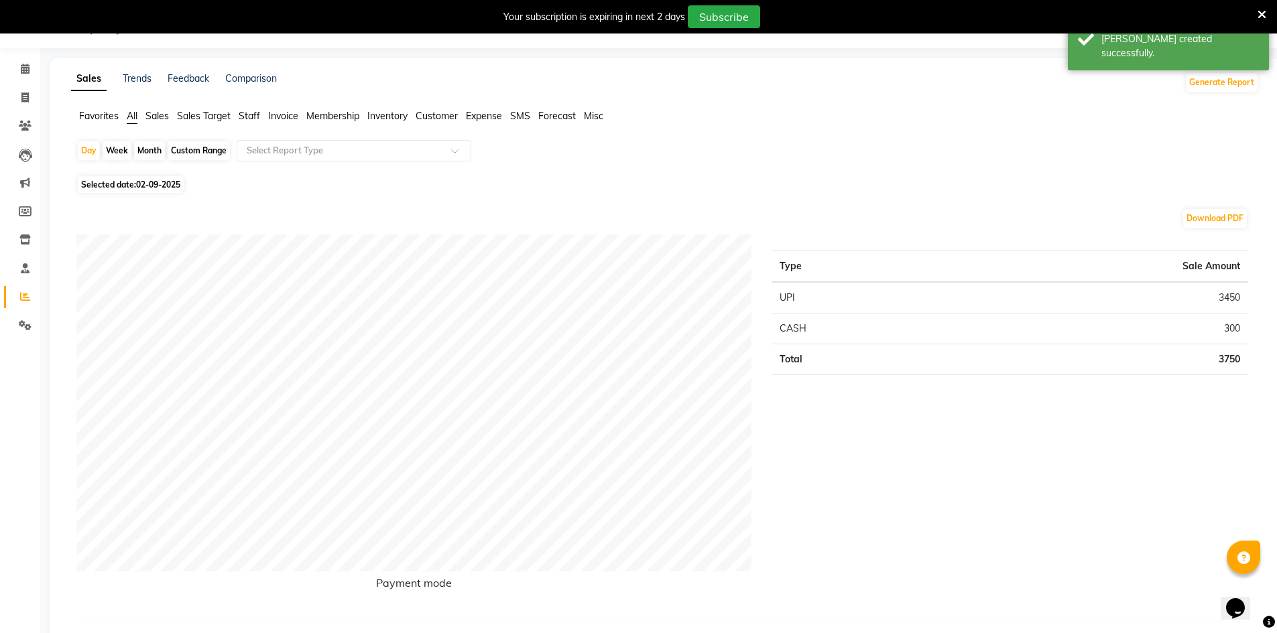
click at [245, 115] on span "Staff" at bounding box center [249, 116] width 21 height 12
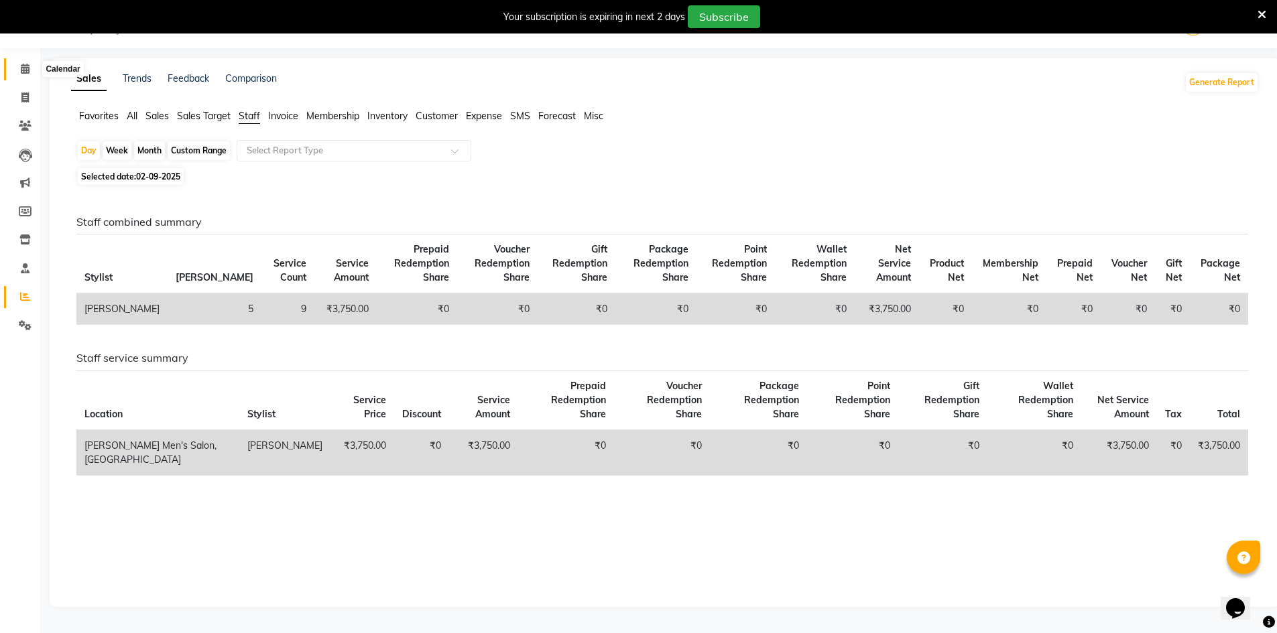
click at [13, 69] on span at bounding box center [24, 69] width 23 height 15
